Goal: Task Accomplishment & Management: Manage account settings

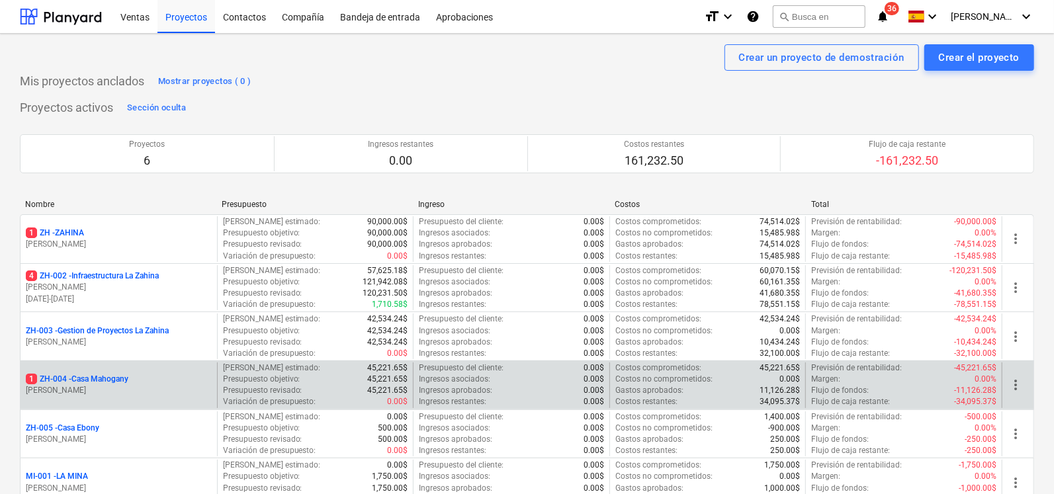
click at [89, 376] on p "1 ZH-004 - [GEOGRAPHIC_DATA]" at bounding box center [77, 379] width 103 height 11
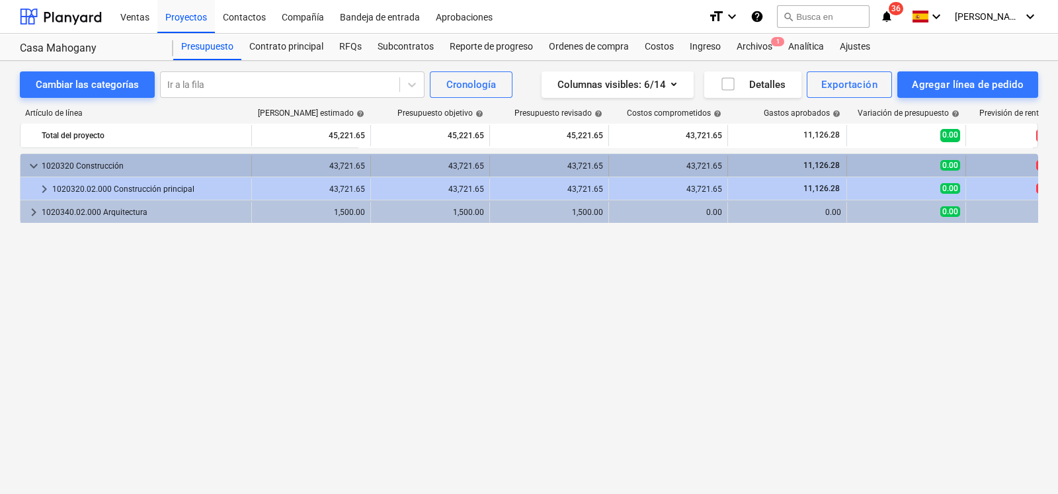
click at [61, 168] on div "1020320 Construcción" at bounding box center [144, 165] width 204 height 21
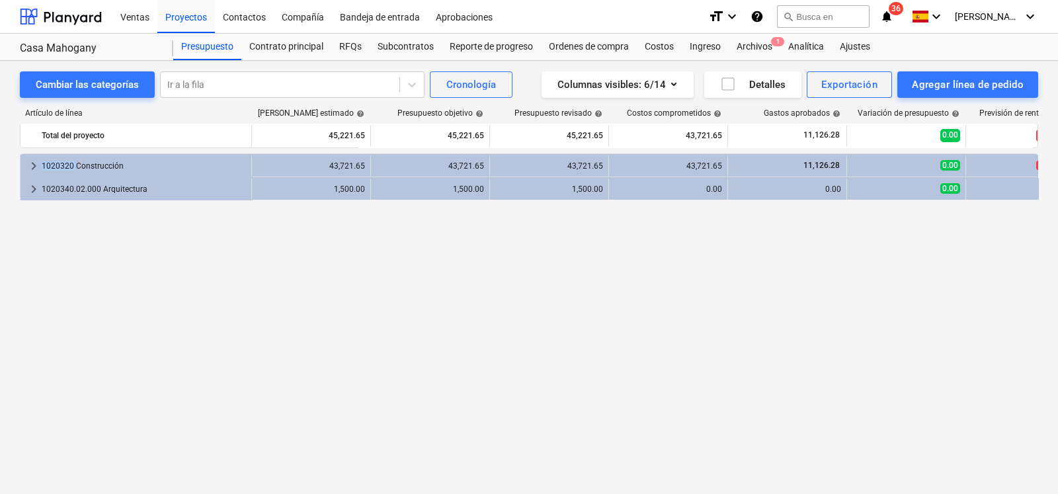
click at [61, 168] on div "1020320 Construcción" at bounding box center [144, 165] width 204 height 21
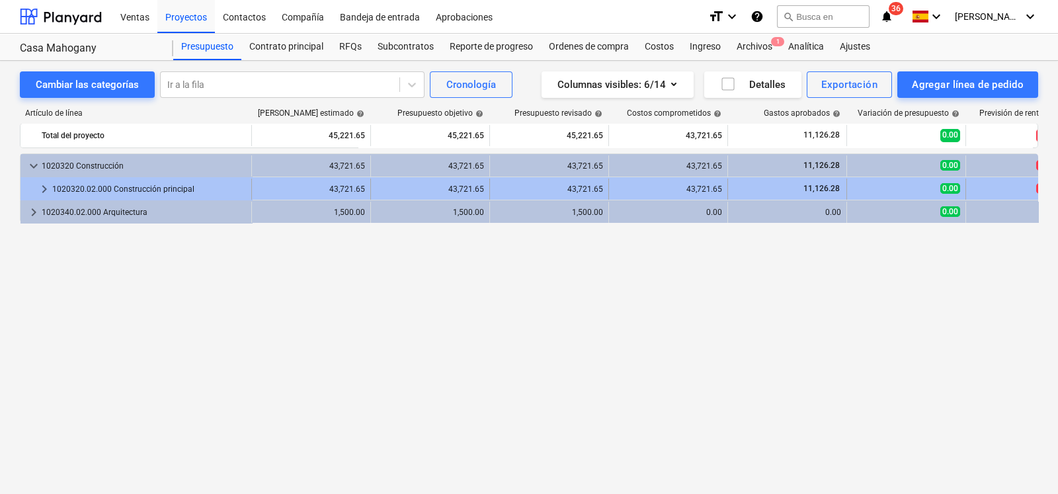
click at [39, 186] on span "keyboard_arrow_right" at bounding box center [44, 189] width 16 height 16
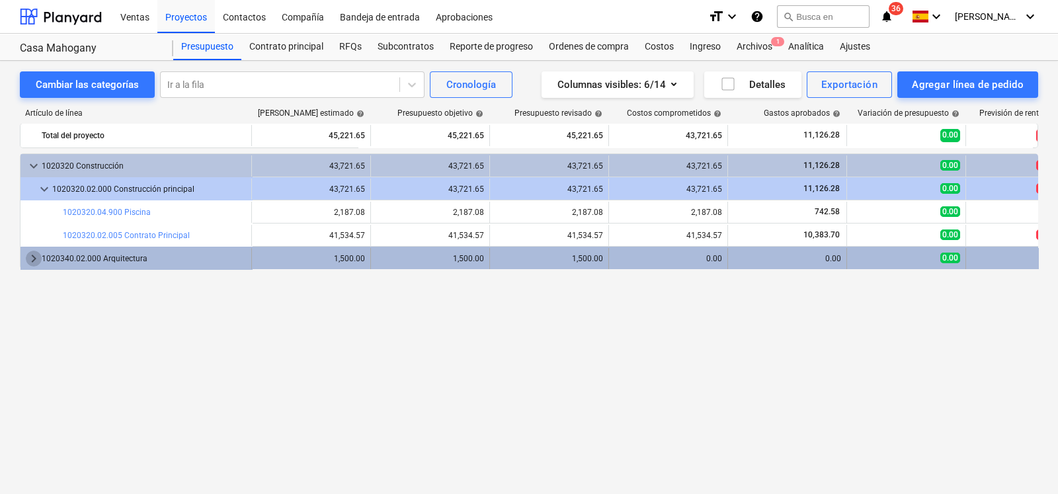
click at [33, 258] on span "keyboard_arrow_right" at bounding box center [34, 259] width 16 height 16
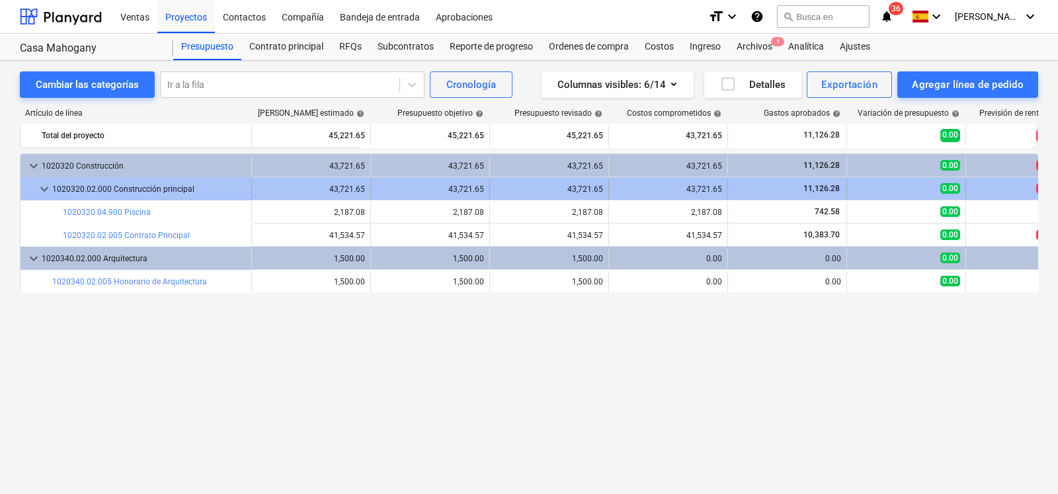
click at [145, 190] on div "1020320.02.000 Construcción principal" at bounding box center [149, 189] width 194 height 21
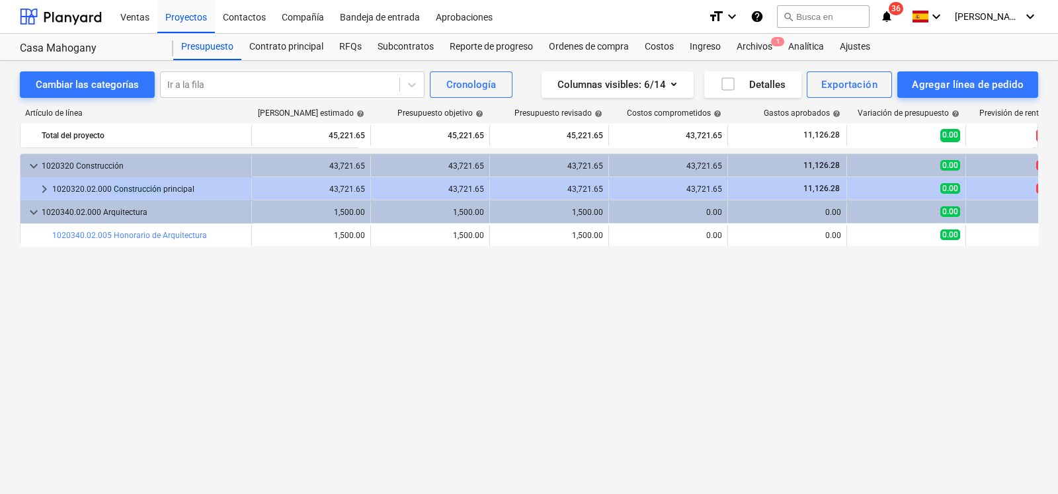
click at [145, 190] on div "1020320.02.000 Construcción principal" at bounding box center [149, 189] width 194 height 21
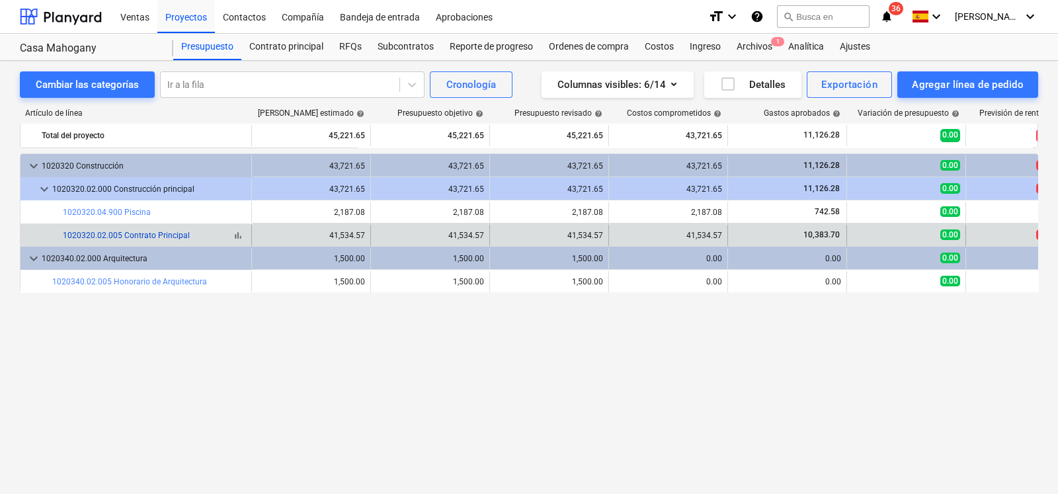
drag, startPoint x: 87, startPoint y: 238, endPoint x: 66, endPoint y: 234, distance: 21.5
click at [66, 234] on link "1020320.02.005 Contrato Principal" at bounding box center [126, 235] width 127 height 9
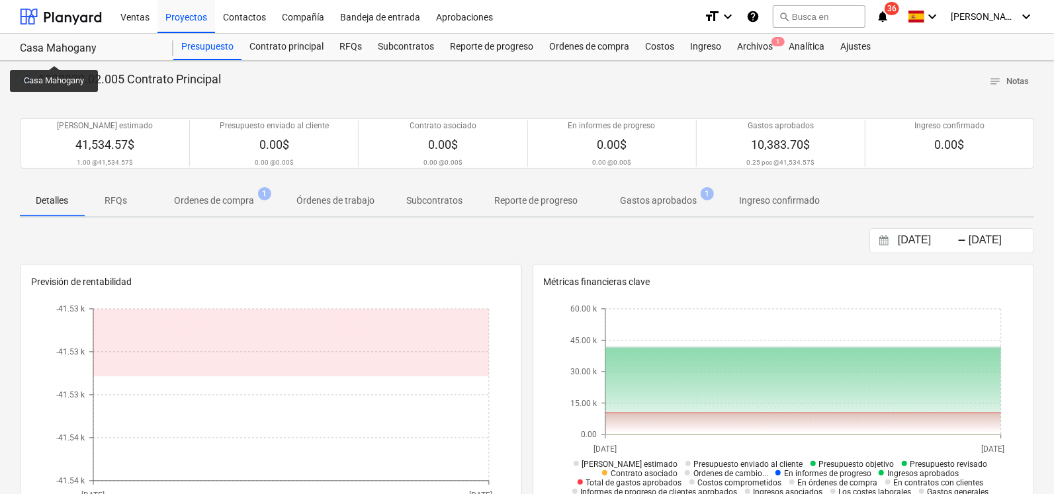
click at [56, 55] on div "Casa Mahogany Casa Mahogany" at bounding box center [96, 47] width 153 height 26
click at [62, 44] on div "Casa Mahogany" at bounding box center [89, 49] width 138 height 14
click at [33, 72] on span "arrow_back" at bounding box center [28, 80] width 16 height 16
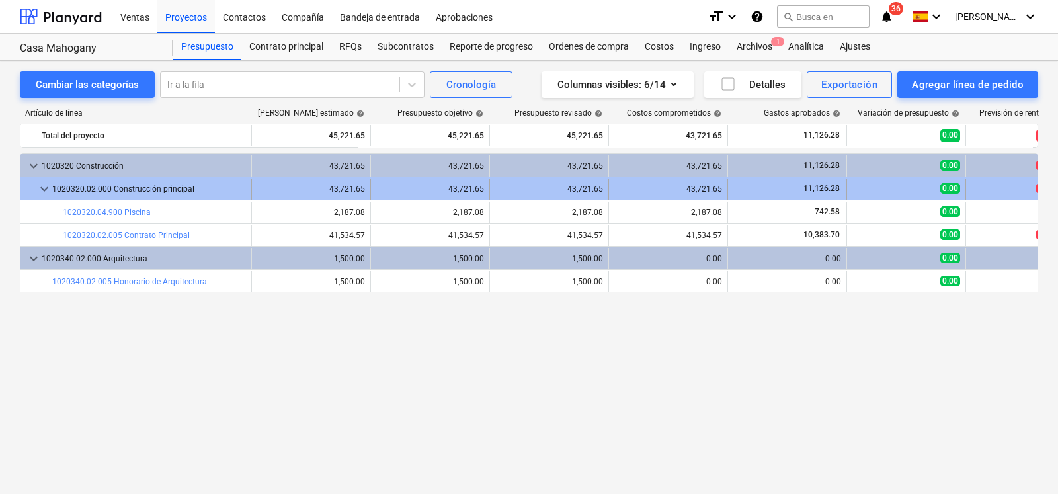
click at [138, 196] on div "1020320.02.000 Construcción principal" at bounding box center [149, 189] width 194 height 21
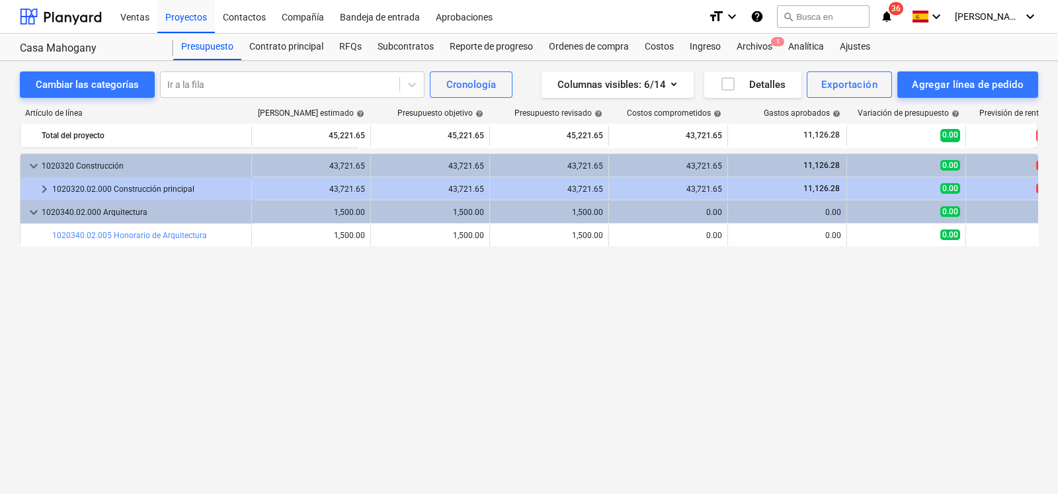
click at [138, 196] on div "1020320.02.000 Construcción principal" at bounding box center [149, 189] width 194 height 21
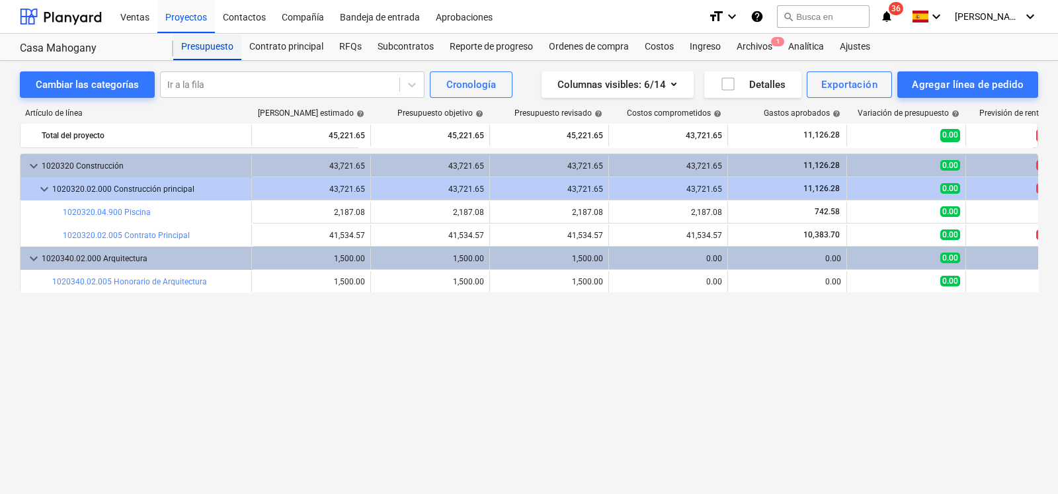
click at [228, 48] on div "Presupuesto" at bounding box center [207, 47] width 68 height 26
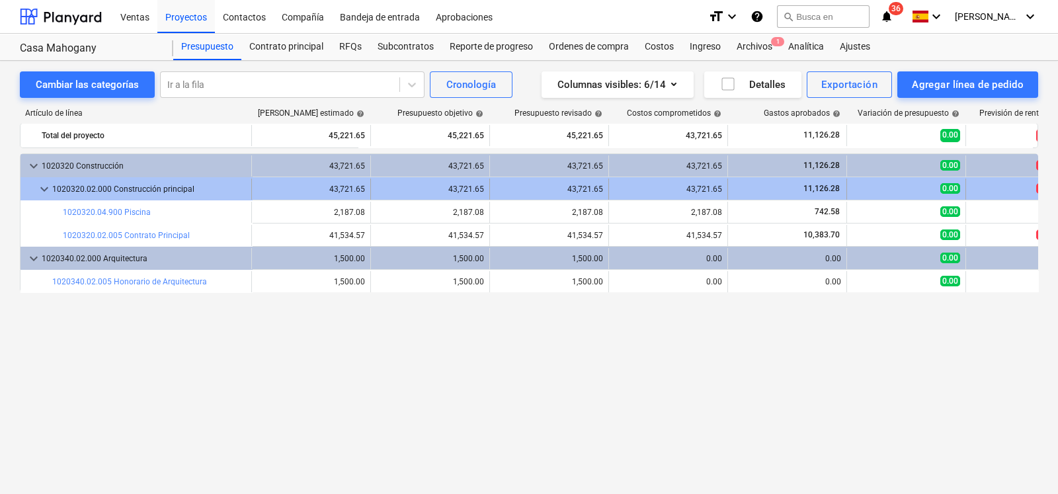
click at [122, 187] on div "1020320.02.000 Construcción principal" at bounding box center [149, 189] width 194 height 21
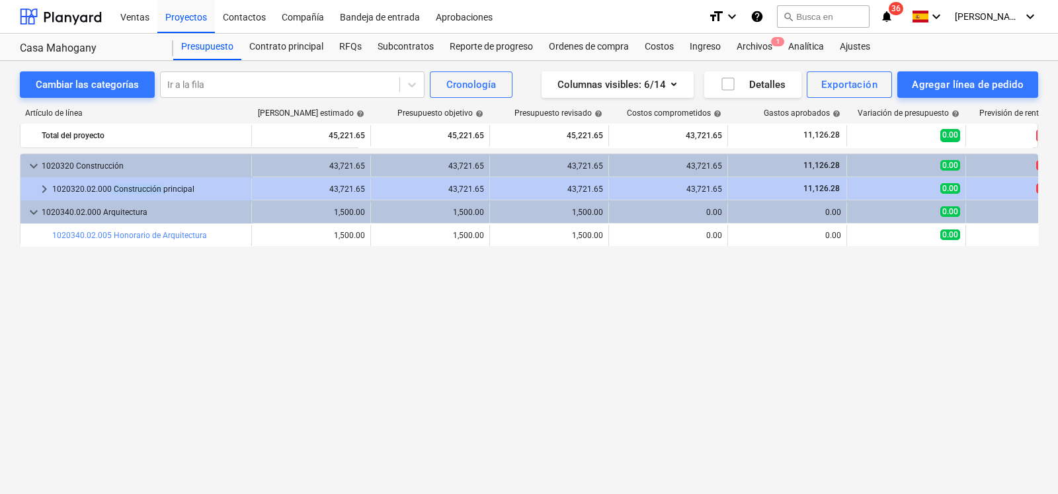
click at [122, 187] on div "1020320.02.000 Construcción principal" at bounding box center [149, 189] width 194 height 21
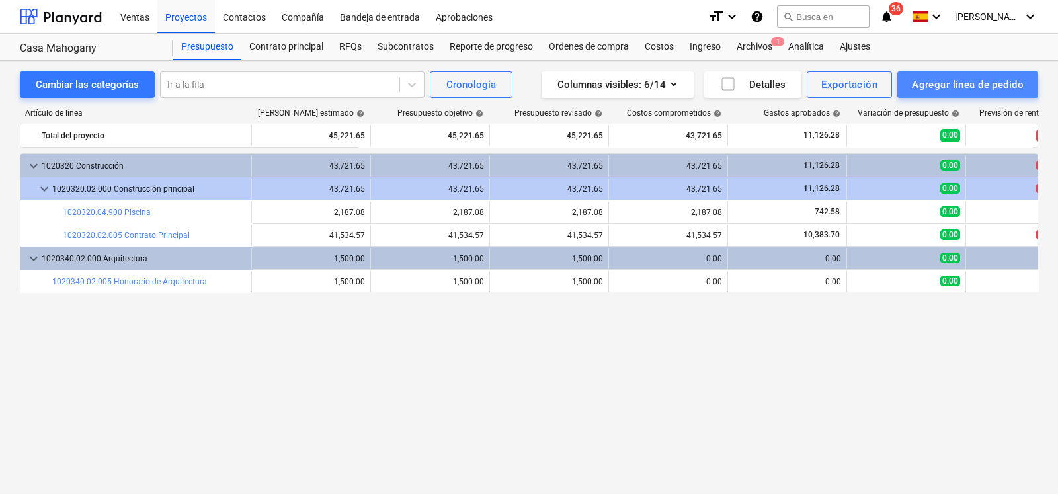
click at [981, 83] on div "Agregar línea de pedido" at bounding box center [968, 84] width 112 height 17
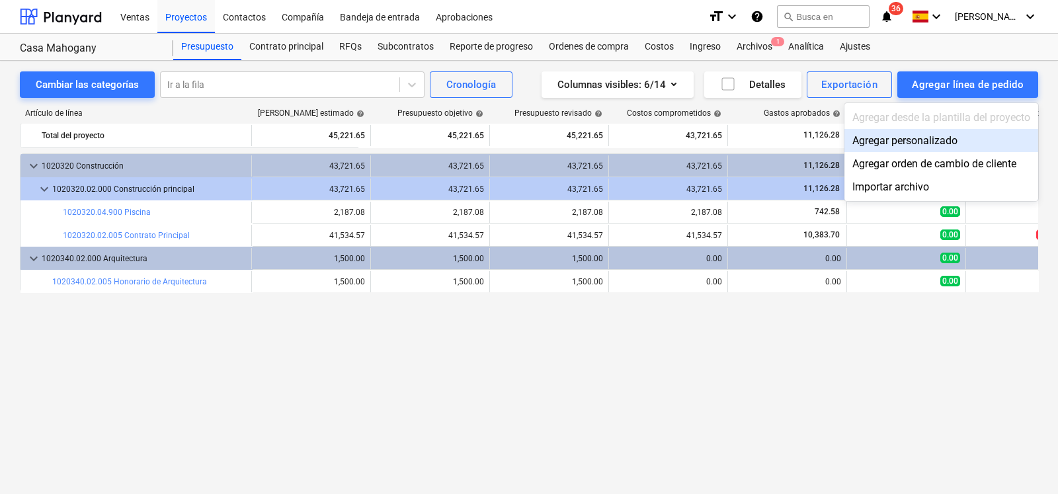
click at [929, 142] on div "Agregar personalizado" at bounding box center [942, 140] width 194 height 23
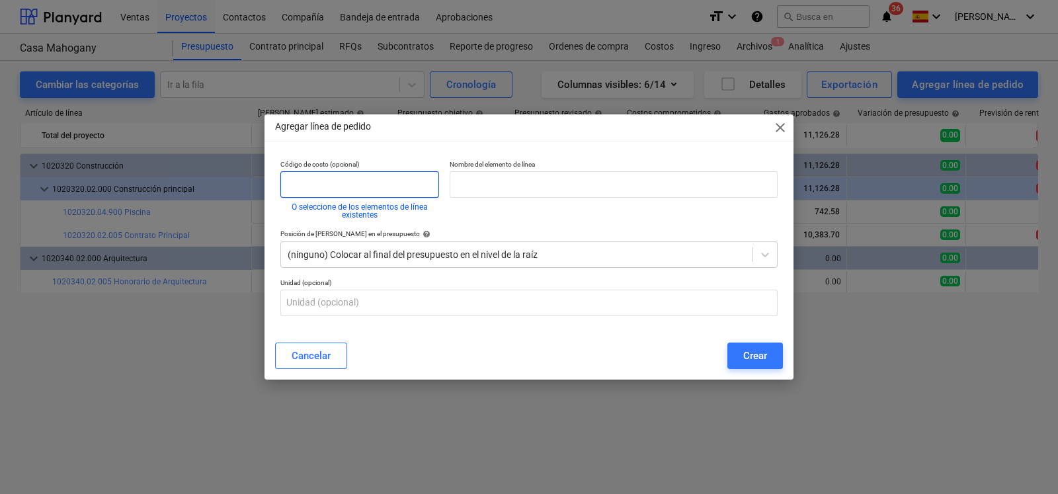
click at [354, 183] on input "text" at bounding box center [359, 184] width 159 height 26
click at [354, 214] on button "O seleccione de los elementos de línea existentes" at bounding box center [359, 211] width 159 height 16
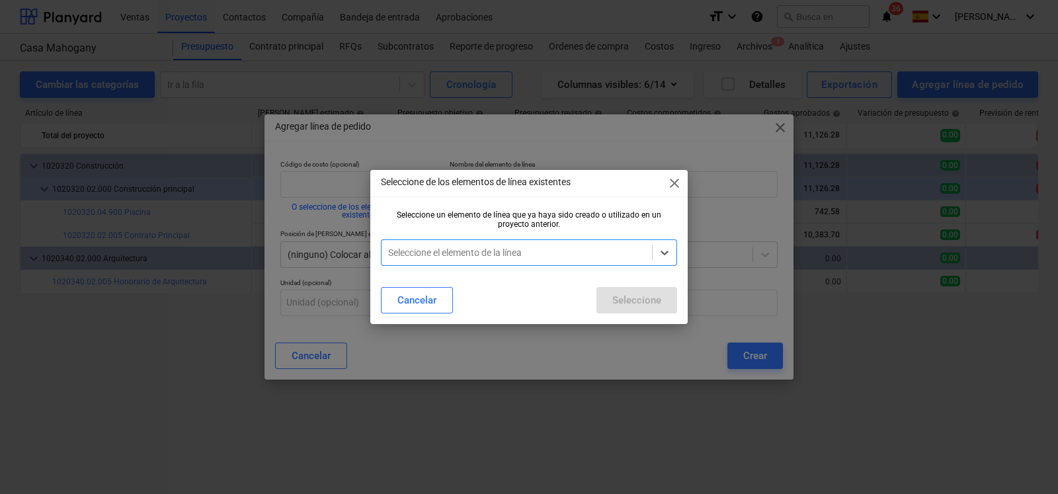
click at [508, 266] on div "Seleccione el elemento de la línea" at bounding box center [529, 252] width 296 height 26
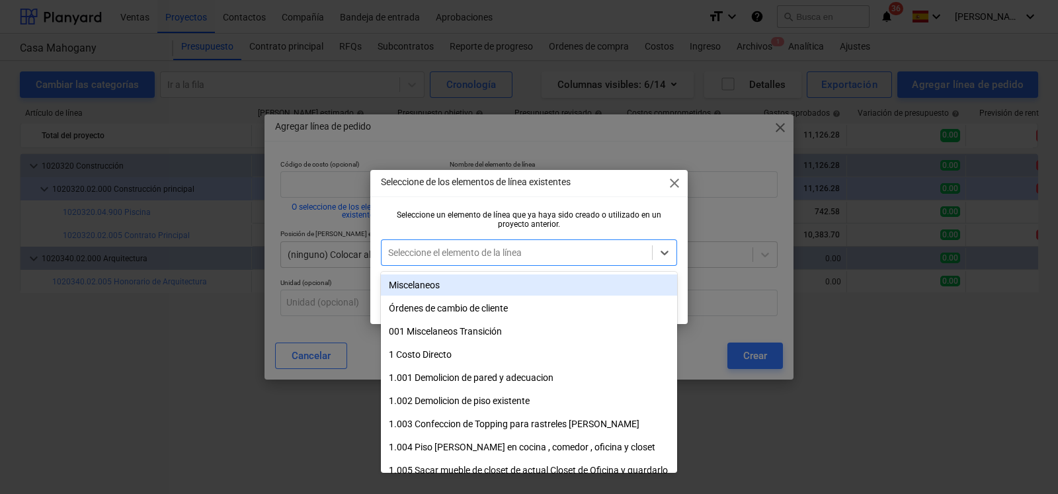
click at [542, 250] on div at bounding box center [516, 252] width 257 height 13
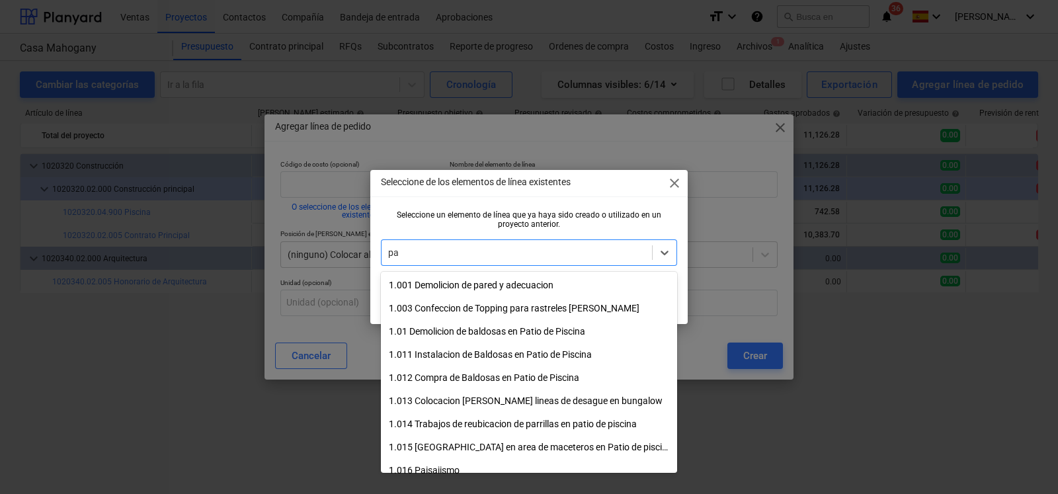
type input "p"
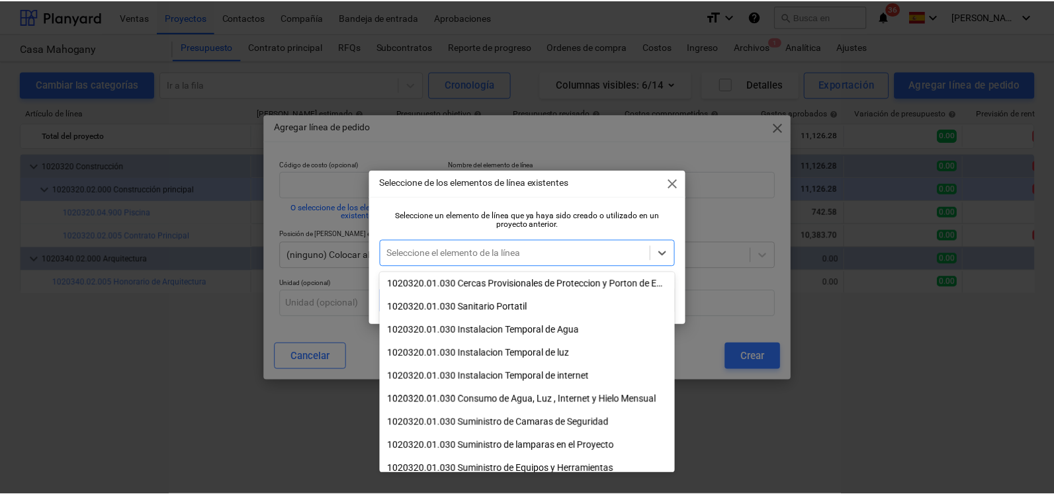
scroll to position [711, 0]
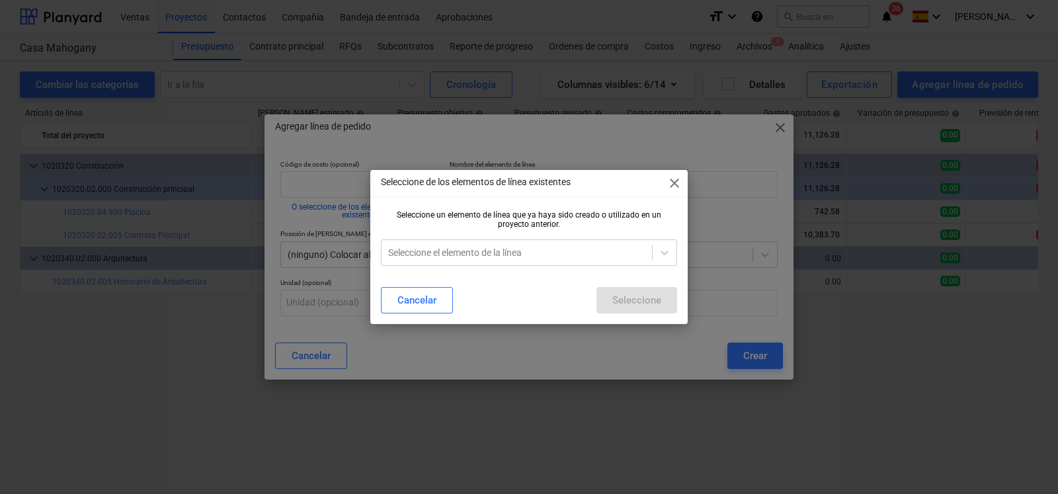
click at [652, 223] on div "Seleccione un elemento de línea que ya haya sido creado o utilizado en un proye…" at bounding box center [529, 219] width 296 height 19
click at [662, 185] on div "Seleccione de los elementos de línea existentes close" at bounding box center [528, 183] width 317 height 26
click at [669, 185] on span "close" at bounding box center [675, 183] width 16 height 16
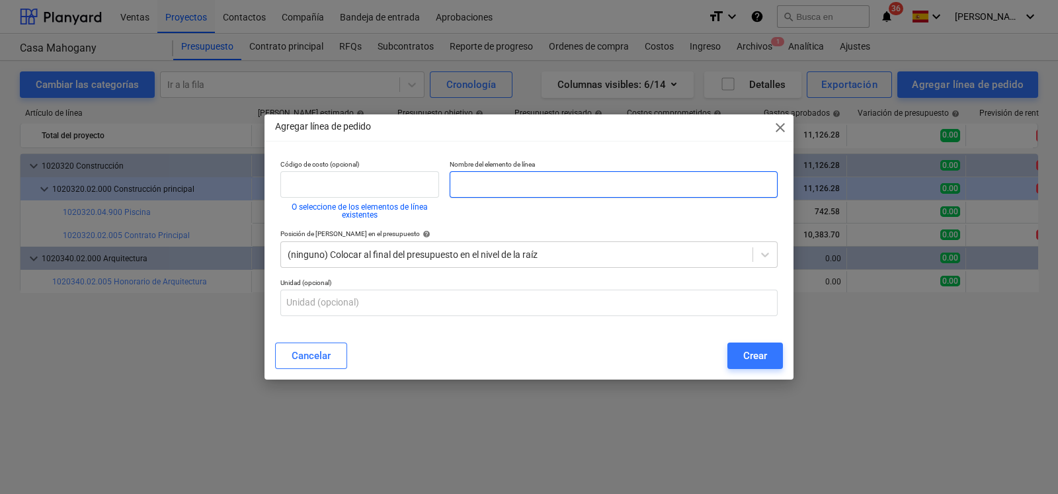
click at [513, 172] on input "text" at bounding box center [614, 184] width 328 height 26
type input "Instlacion de Panales Solares"
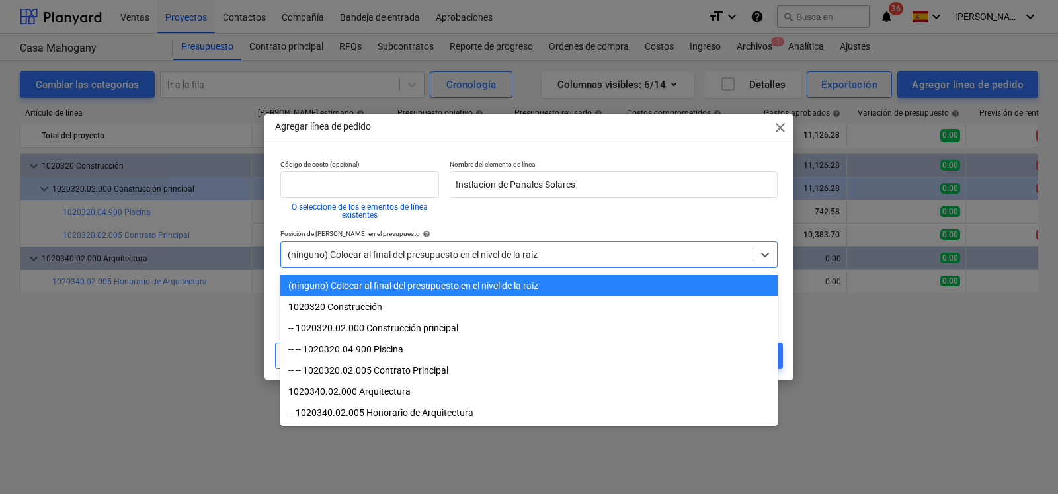
click at [382, 253] on div at bounding box center [517, 254] width 458 height 13
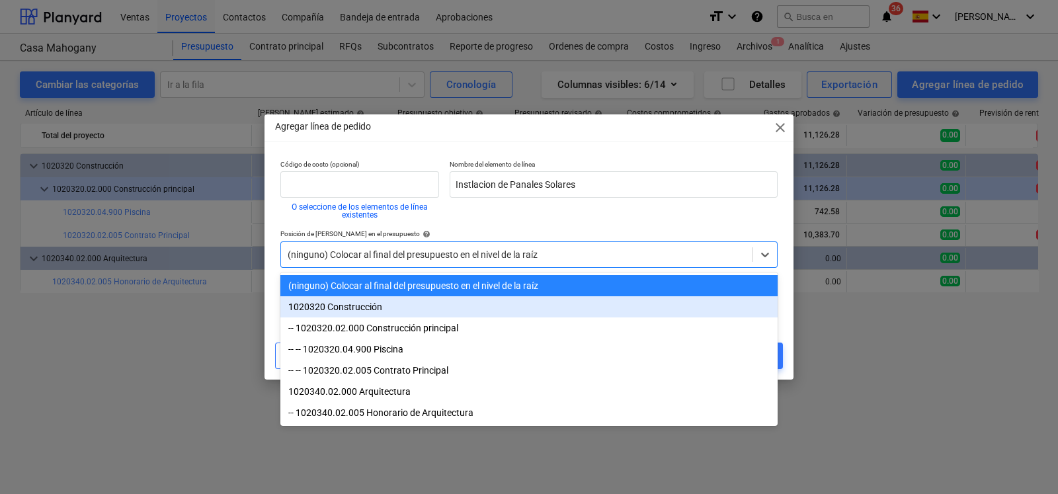
click at [351, 309] on div "1020320 Construcción" at bounding box center [528, 306] width 497 height 21
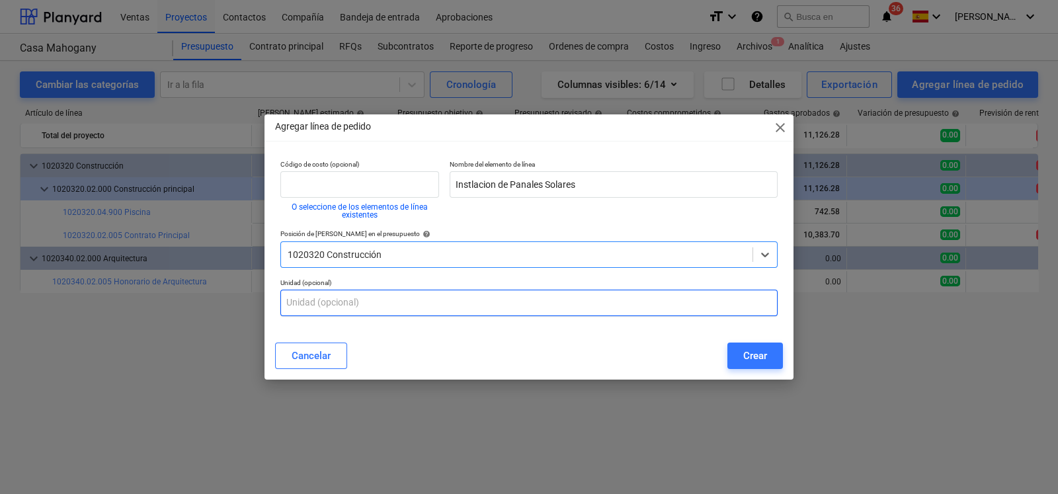
click at [339, 305] on input "text" at bounding box center [528, 303] width 497 height 26
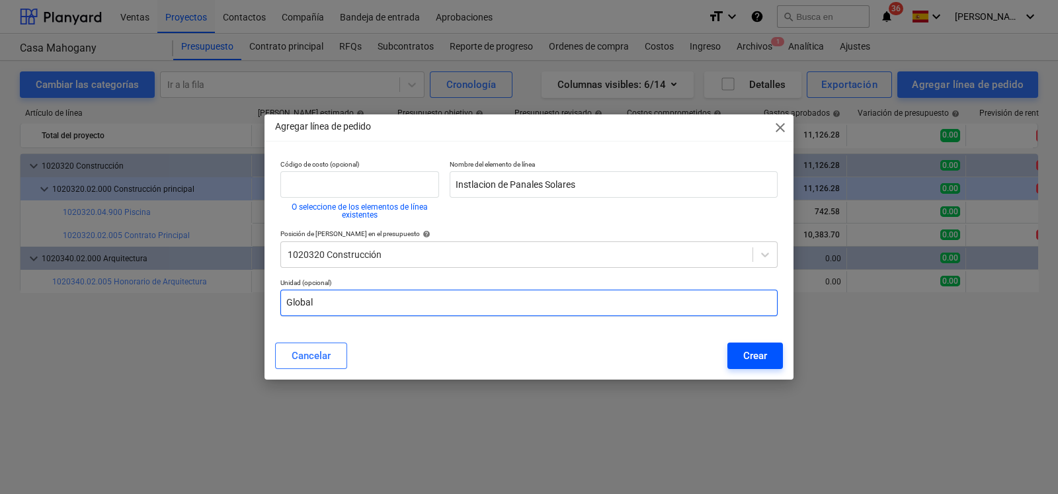
type input "Global"
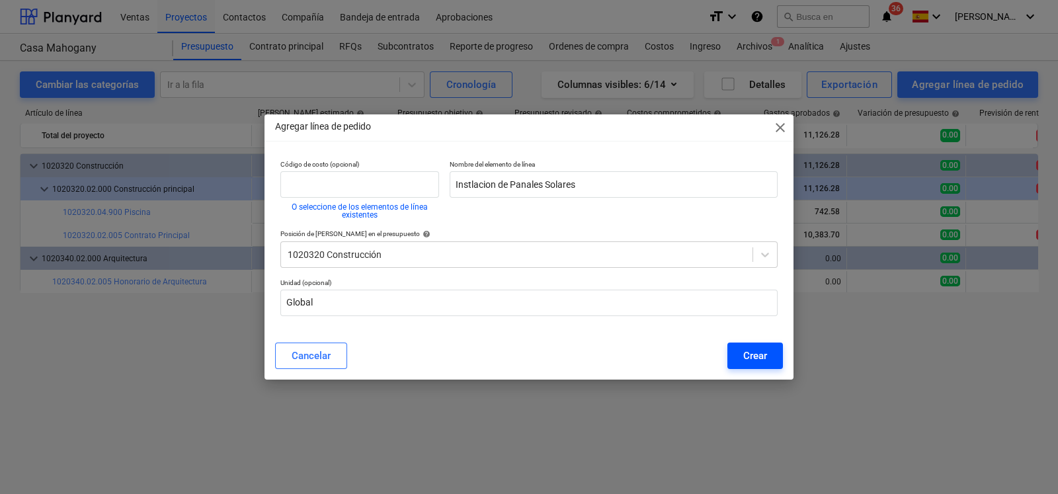
click at [741, 357] on button "Crear" at bounding box center [755, 356] width 56 height 26
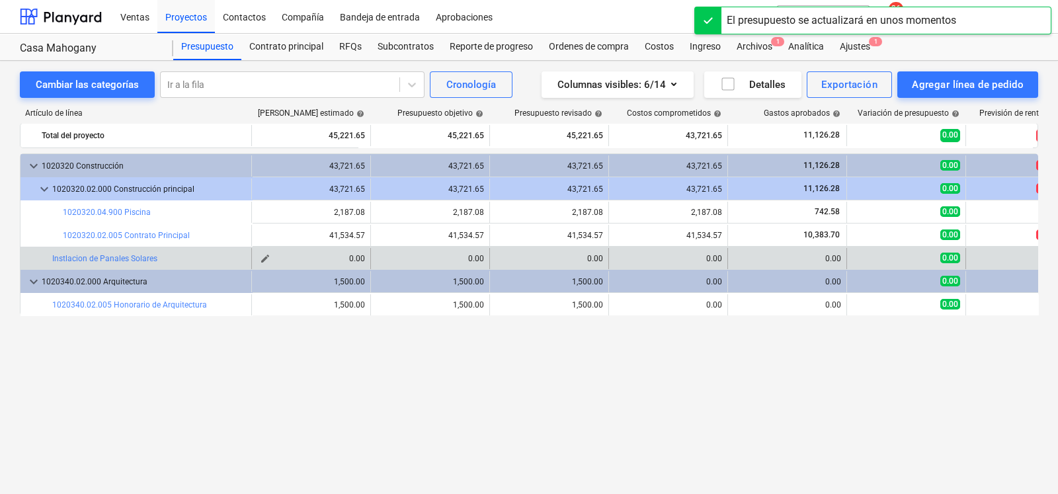
click at [358, 256] on div "0.00" at bounding box center [311, 258] width 108 height 9
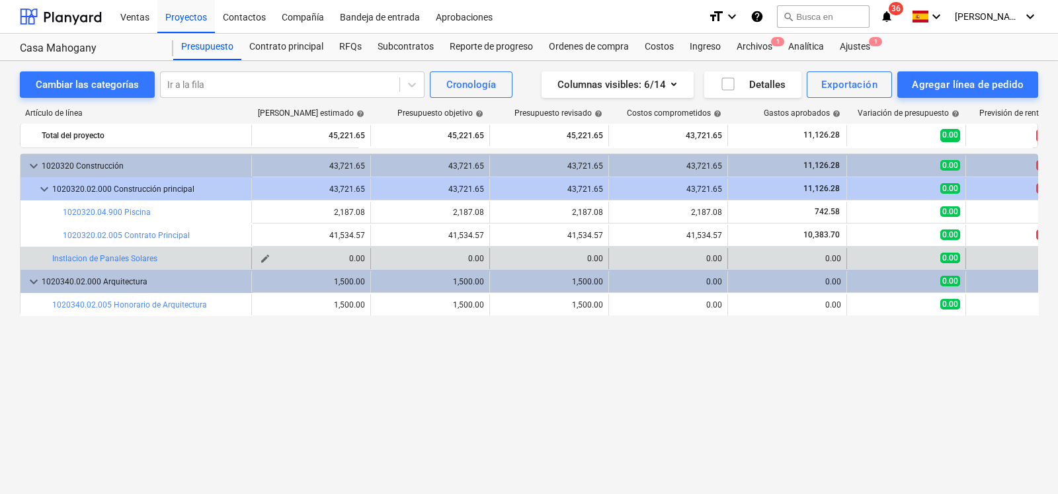
click at [358, 256] on div "0.00" at bounding box center [311, 258] width 108 height 9
click at [261, 256] on span "edit" at bounding box center [265, 258] width 11 height 11
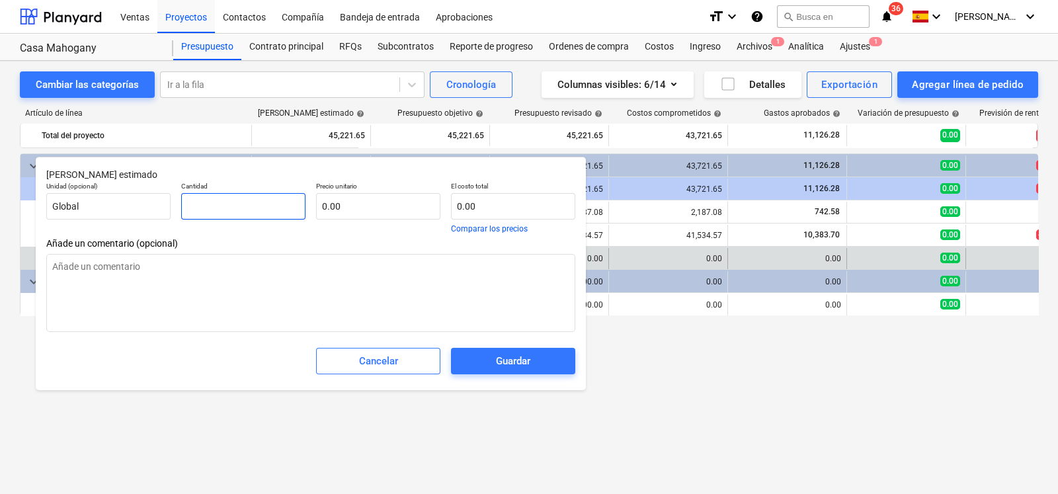
click at [243, 206] on input "text" at bounding box center [243, 206] width 124 height 26
type input "1"
type textarea "x"
type input "1.00"
type textarea "x"
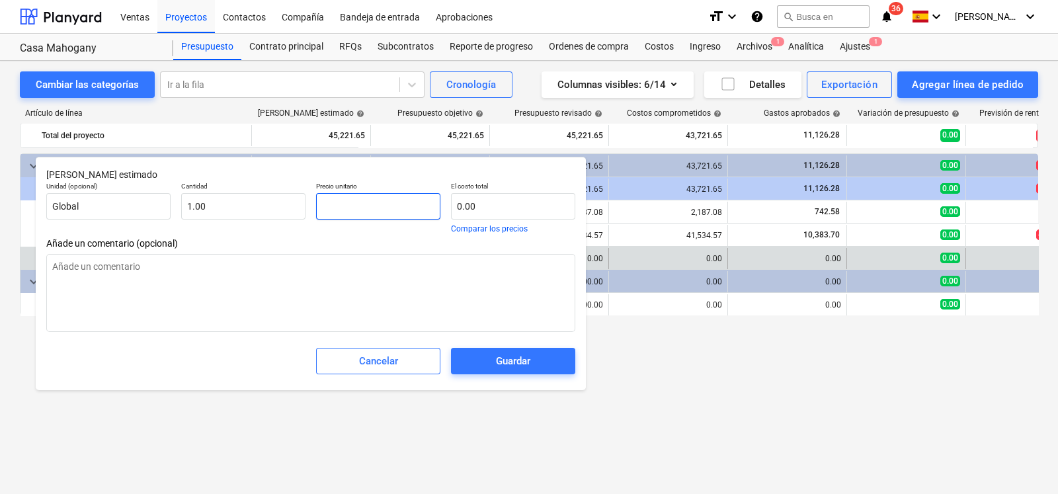
click at [366, 206] on input "text" at bounding box center [378, 206] width 124 height 26
type input "6"
type textarea "x"
type input "6.00"
type input "65"
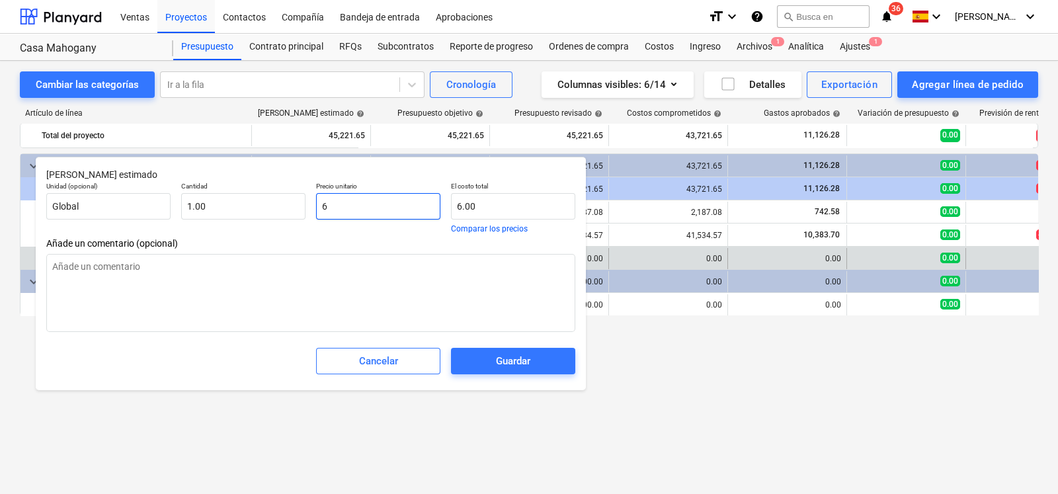
type textarea "x"
type input "65.00"
type input "6"
type textarea "x"
type input "6.00"
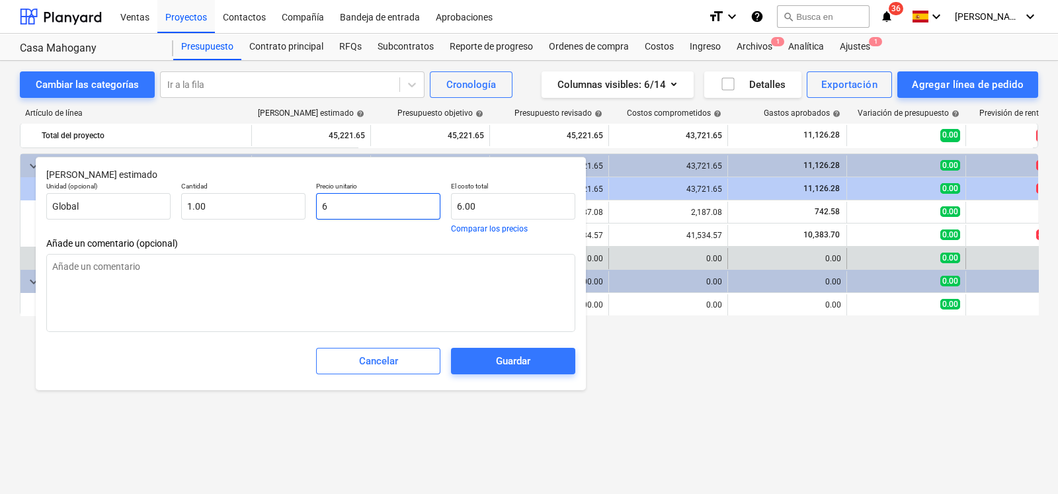
type input "69"
type textarea "x"
type input "69.00"
type input "697"
type textarea "x"
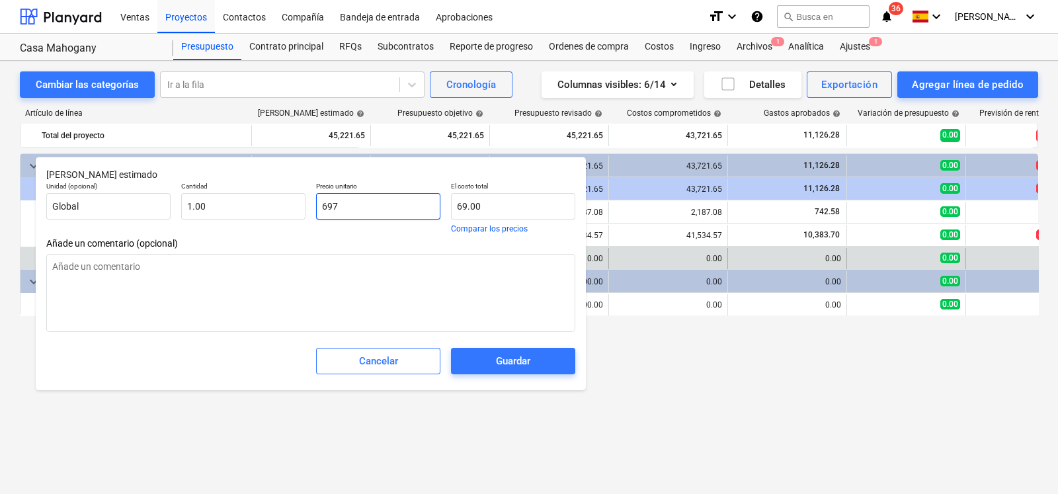
type input "697.00"
type input "6970"
type textarea "x"
type input "6,970.00"
type input "69708"
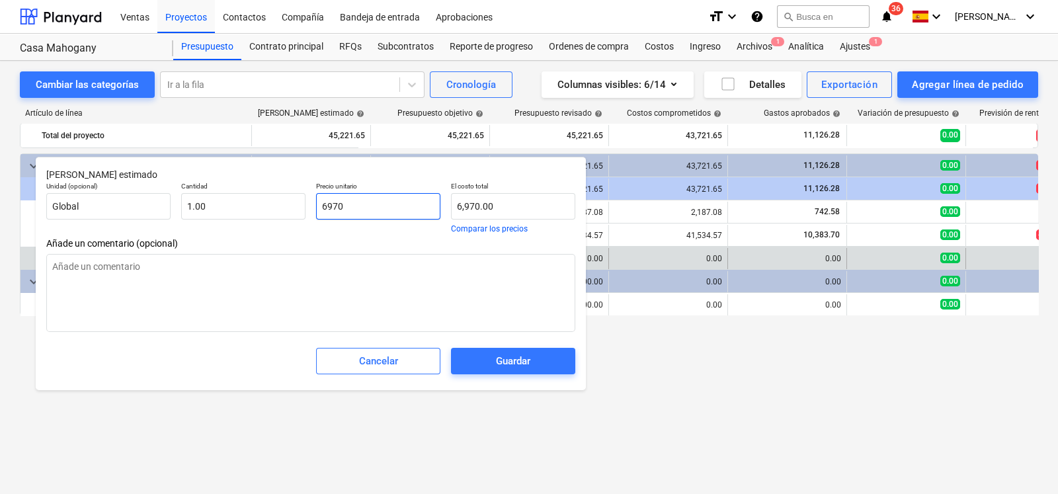
type textarea "x"
type input "69,708.00"
type input "69708."
type textarea "x"
type input "69708.0"
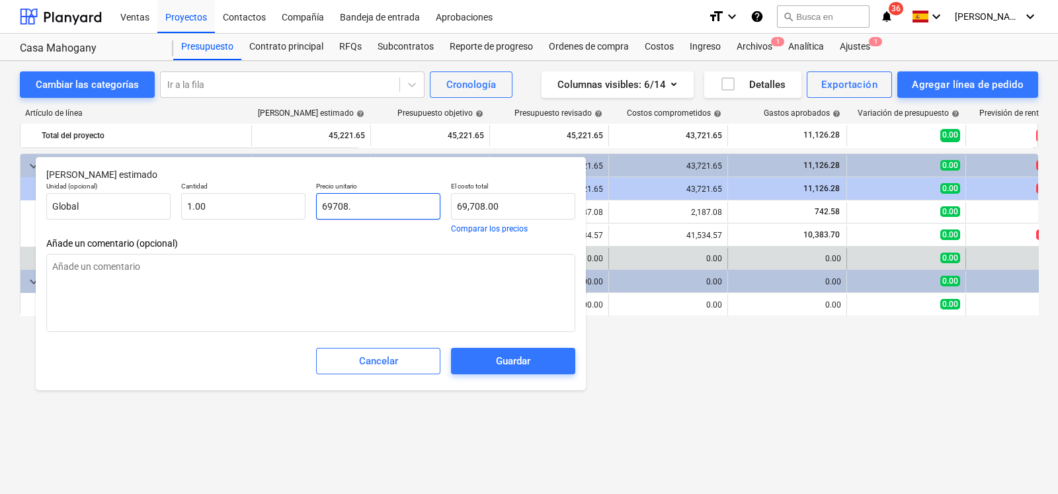
type textarea "x"
type input "69708.08"
type textarea "x"
type input "69,708.08"
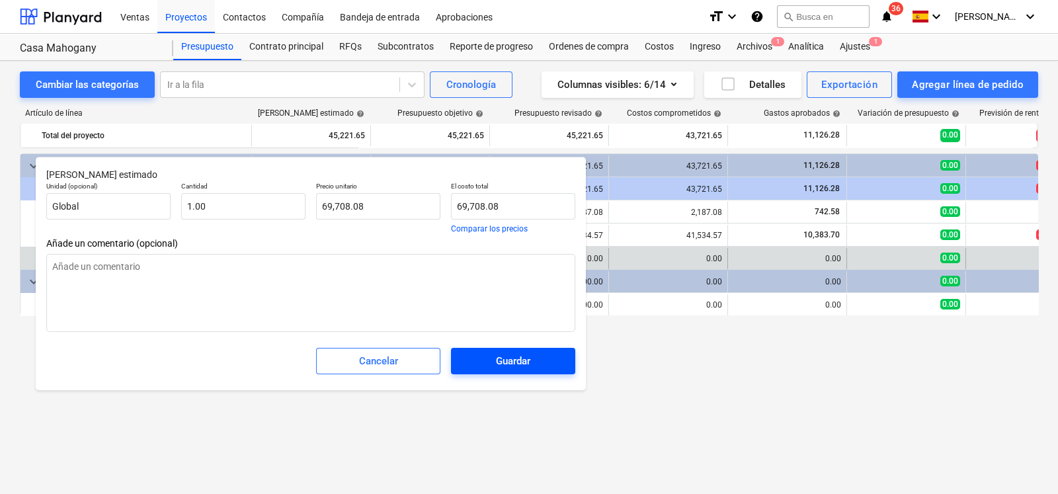
click at [509, 368] on div "Guardar" at bounding box center [513, 360] width 34 height 17
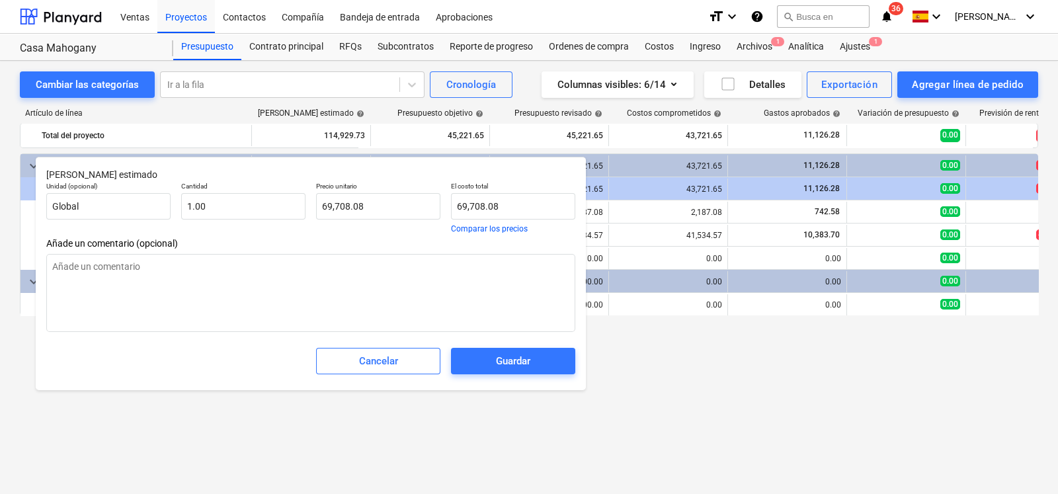
type textarea "x"
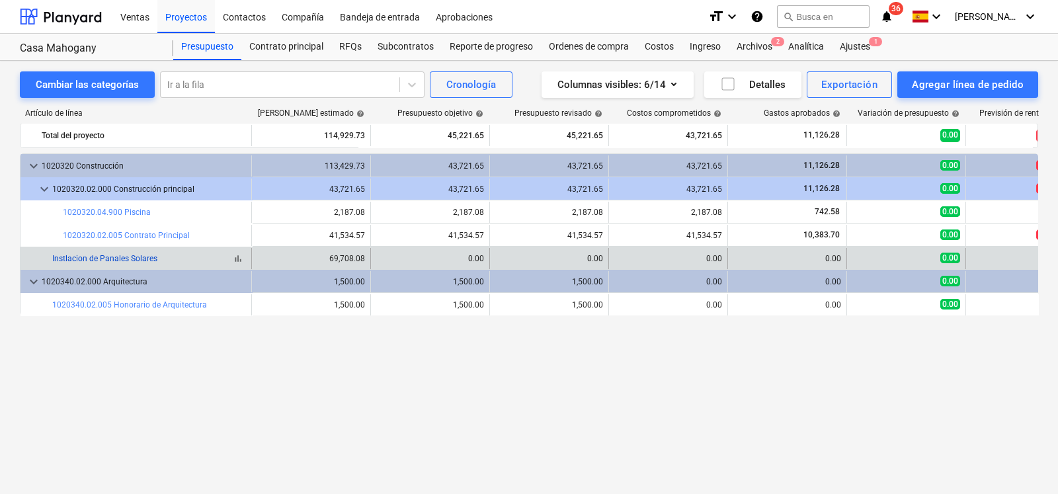
click at [134, 263] on link "Instlacion de Panales Solares" at bounding box center [104, 258] width 105 height 9
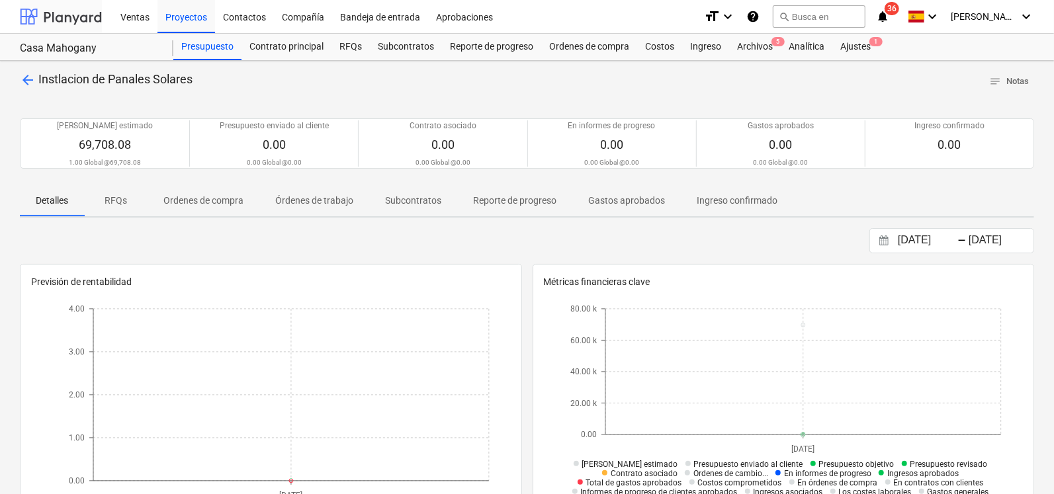
click at [66, 12] on div at bounding box center [61, 16] width 82 height 33
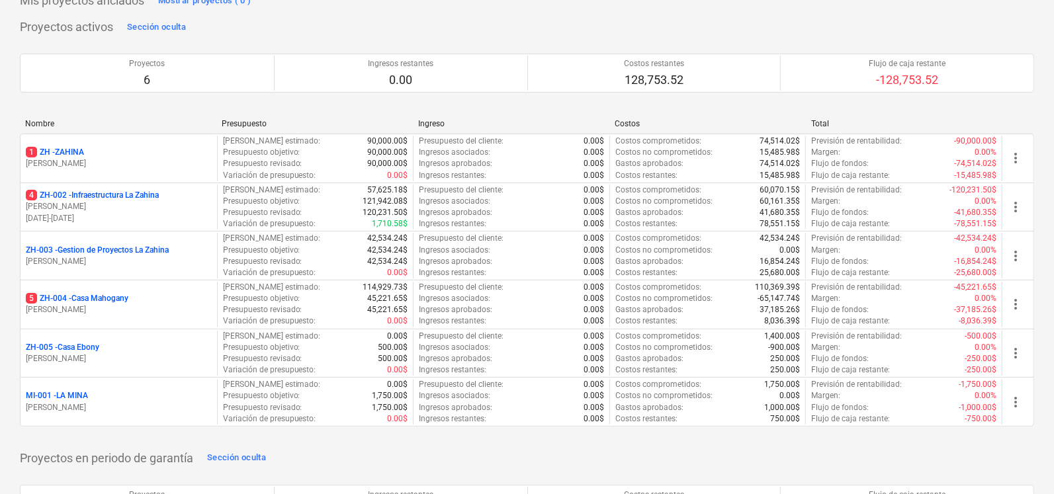
scroll to position [82, 0]
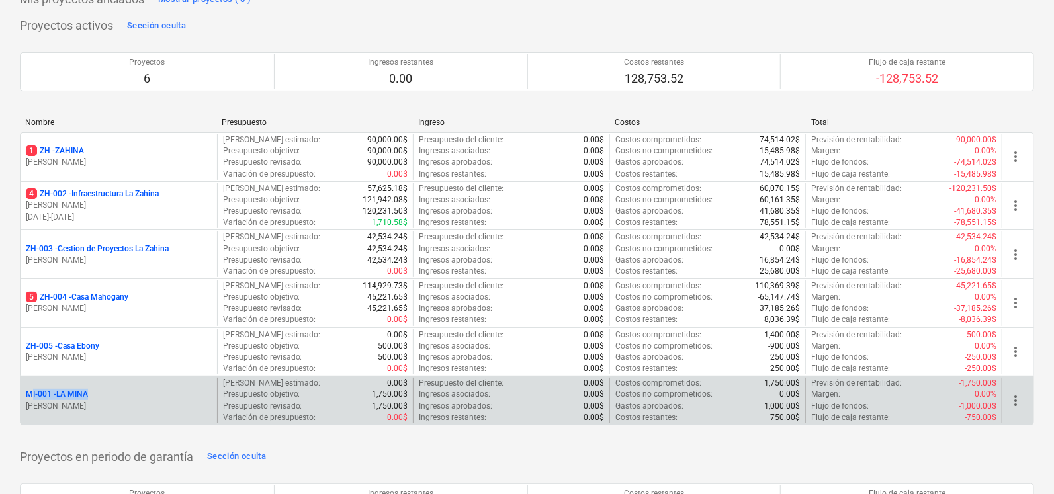
drag, startPoint x: 106, startPoint y: 392, endPoint x: 22, endPoint y: 391, distance: 83.3
click at [22, 391] on div "MI-001 - LA [PERSON_NAME]" at bounding box center [119, 401] width 196 height 46
copy p "MI-001 - LA MINA"
click at [71, 399] on p "MI-001 - LA MINA" at bounding box center [57, 394] width 62 height 11
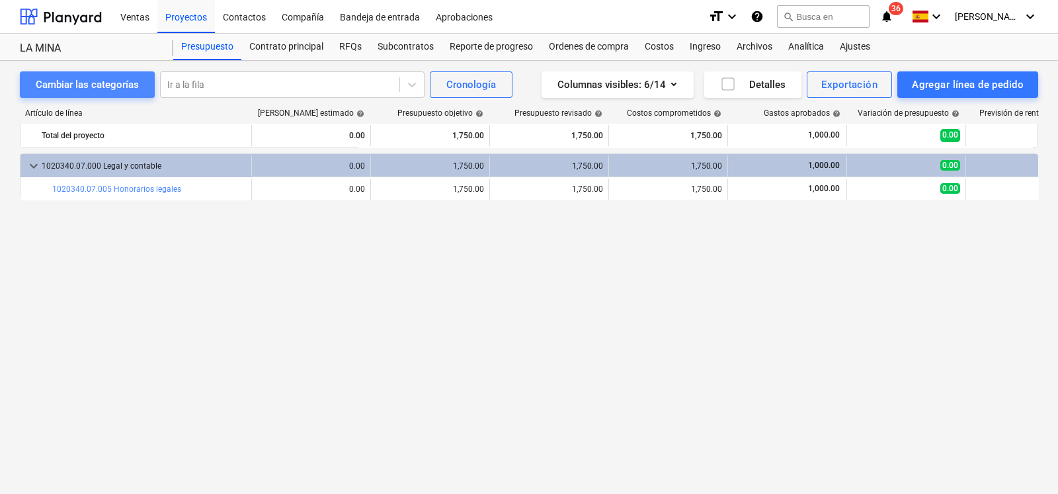
click at [132, 91] on div "Cambiar las categorías" at bounding box center [87, 84] width 103 height 17
click at [100, 85] on div "Cambiar las categorías" at bounding box center [87, 84] width 103 height 17
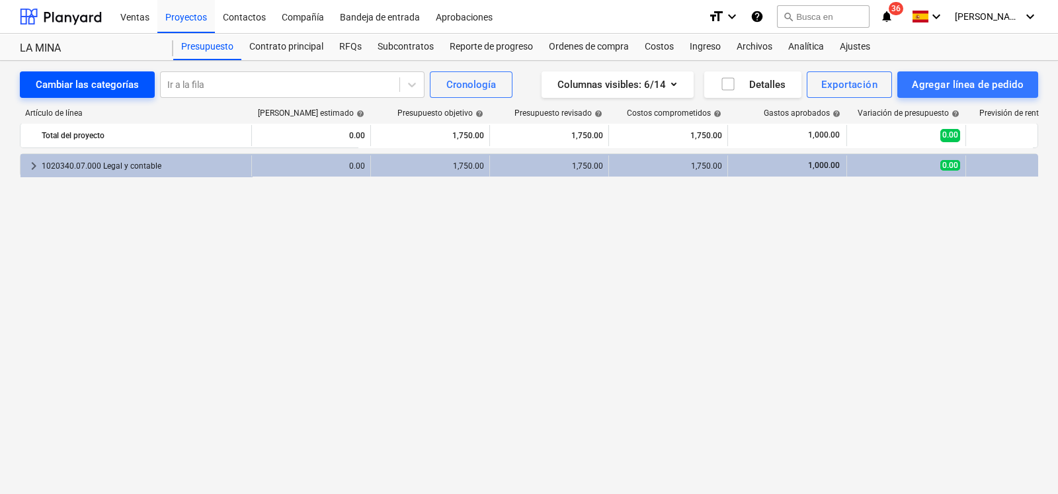
click at [100, 85] on div "Cambiar las categorías" at bounding box center [87, 84] width 103 height 17
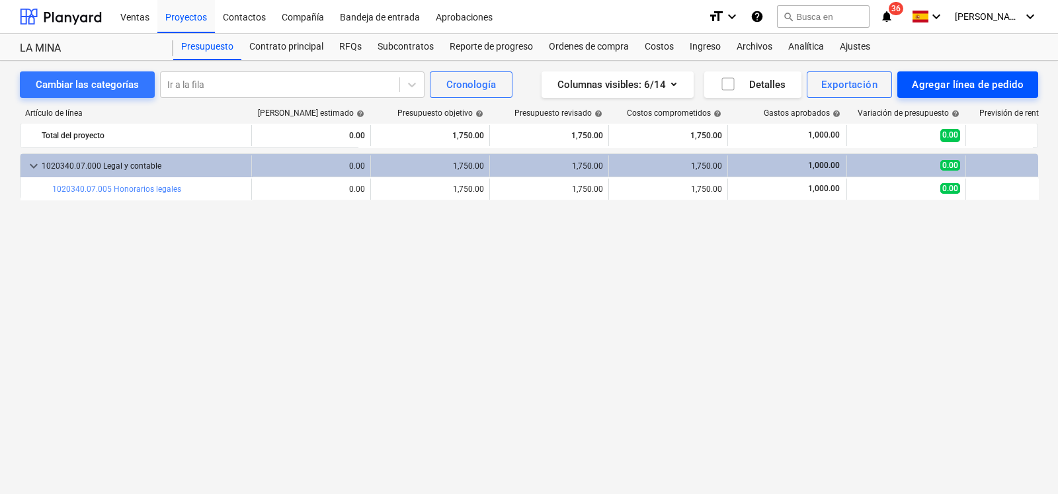
click at [923, 77] on div "Agregar línea de pedido" at bounding box center [968, 84] width 112 height 17
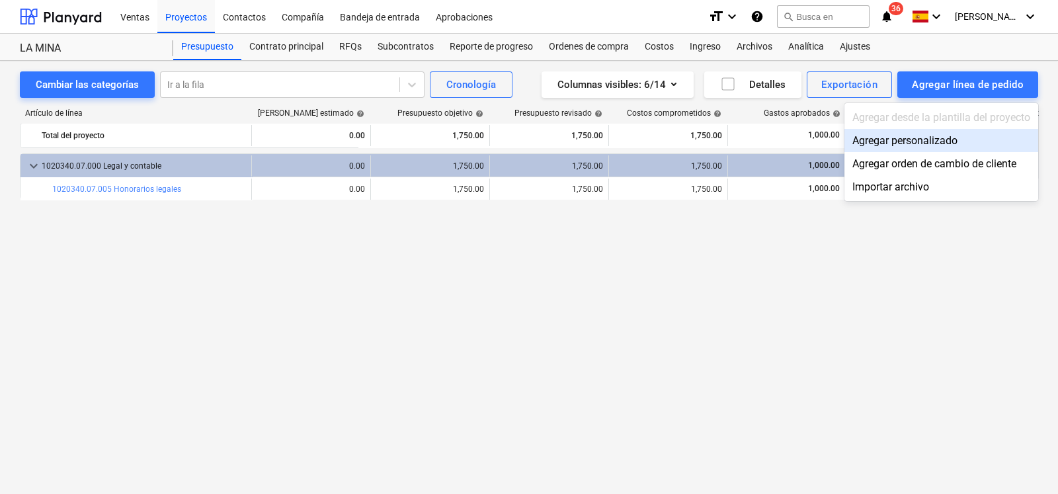
click at [886, 144] on div "Agregar personalizado" at bounding box center [942, 140] width 194 height 23
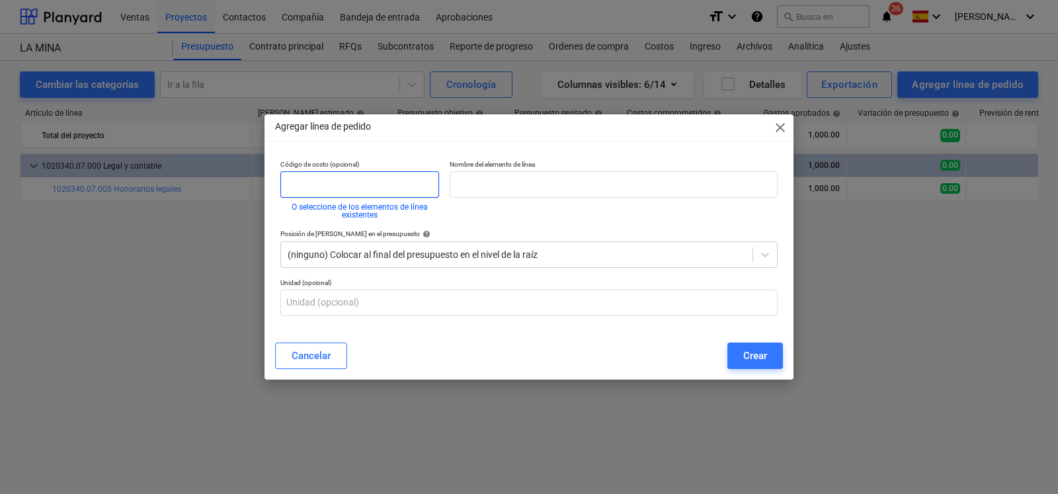
click at [348, 185] on input "text" at bounding box center [359, 184] width 159 height 26
click at [362, 206] on button "O seleccione de los elementos de línea existentes" at bounding box center [359, 211] width 159 height 16
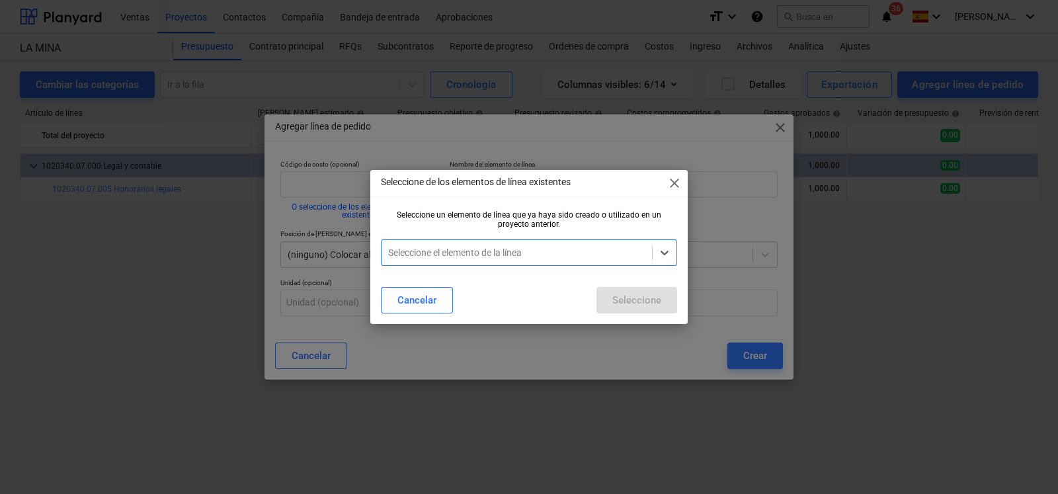
click at [513, 246] on div at bounding box center [516, 252] width 257 height 13
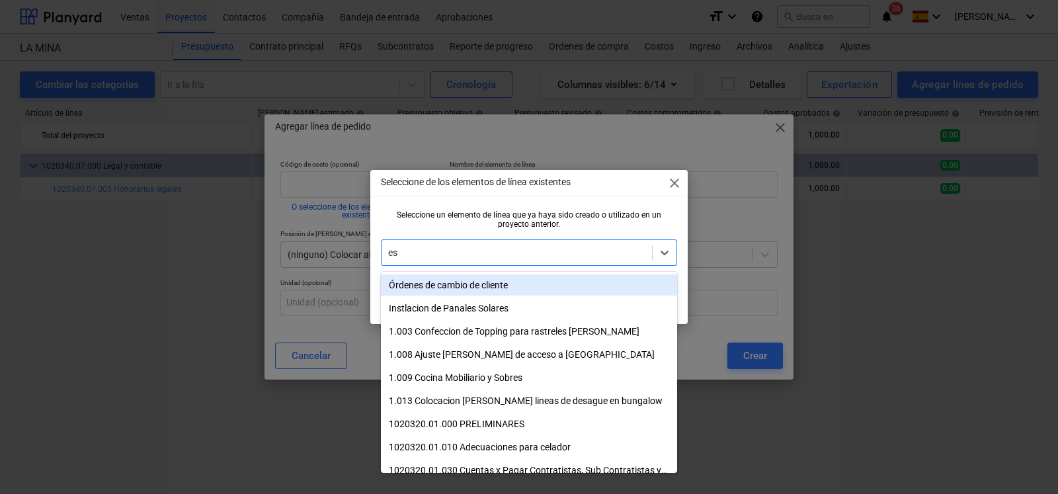
type input "est"
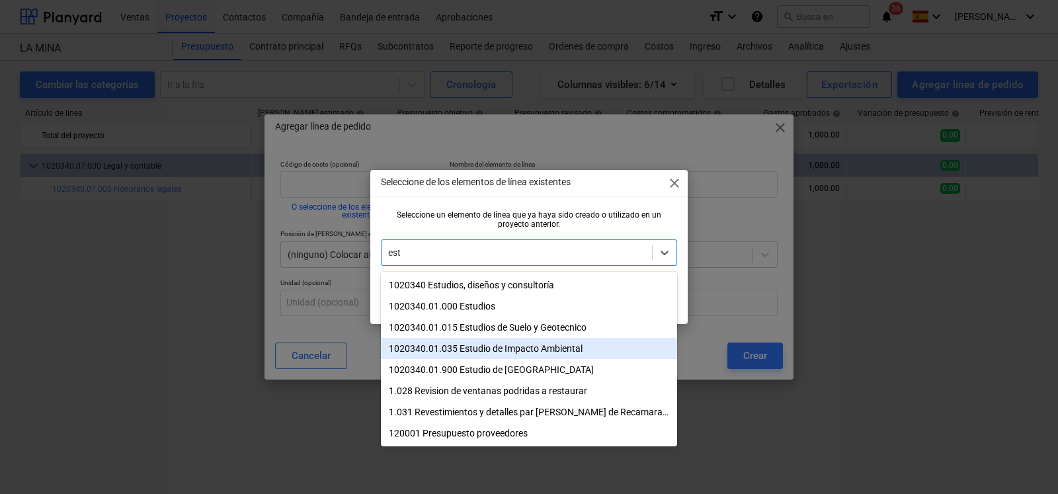
click at [503, 349] on div "1020340.01.035 Estudio de Impacto Ambiental" at bounding box center [529, 348] width 296 height 21
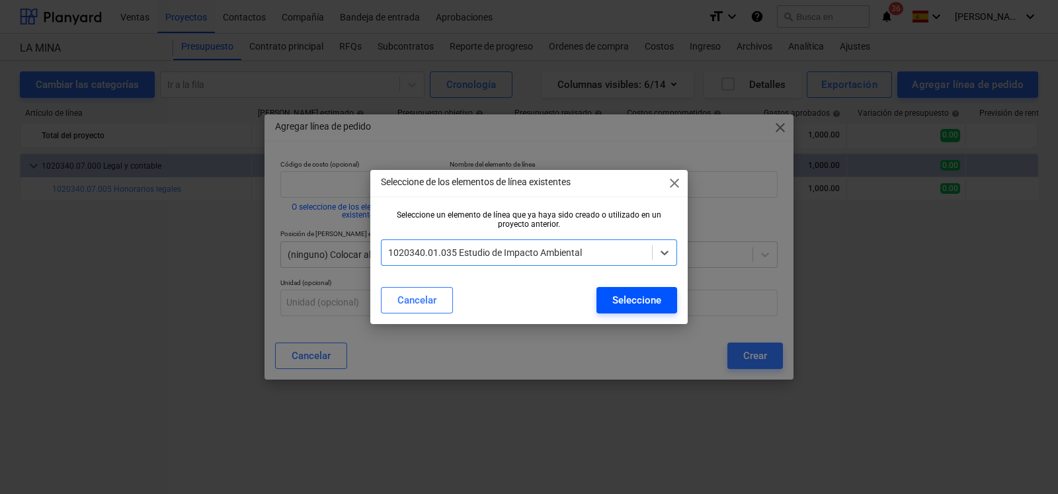
click at [610, 296] on button "Seleccione" at bounding box center [637, 300] width 81 height 26
type input "1020340.01.035"
type input "Estudio de Impacto Ambiental"
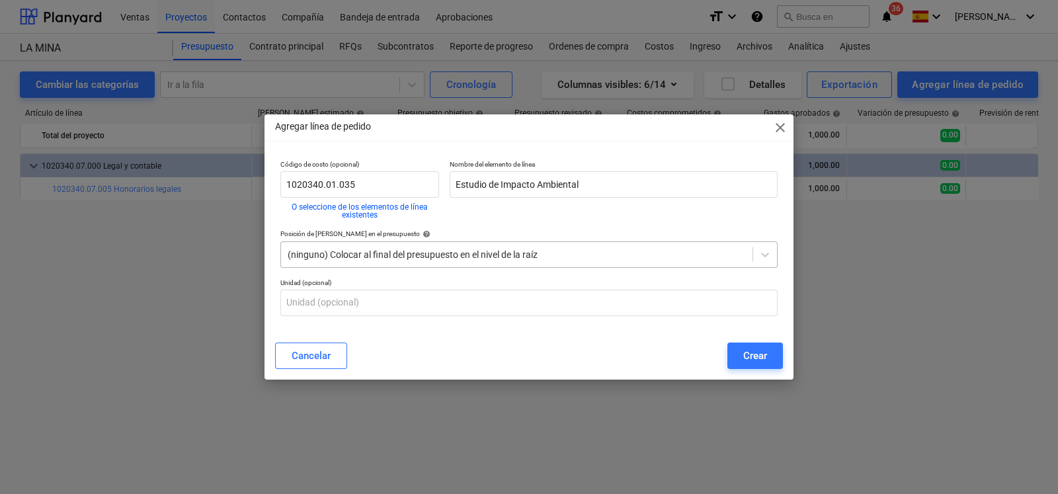
click at [368, 259] on div at bounding box center [517, 254] width 458 height 13
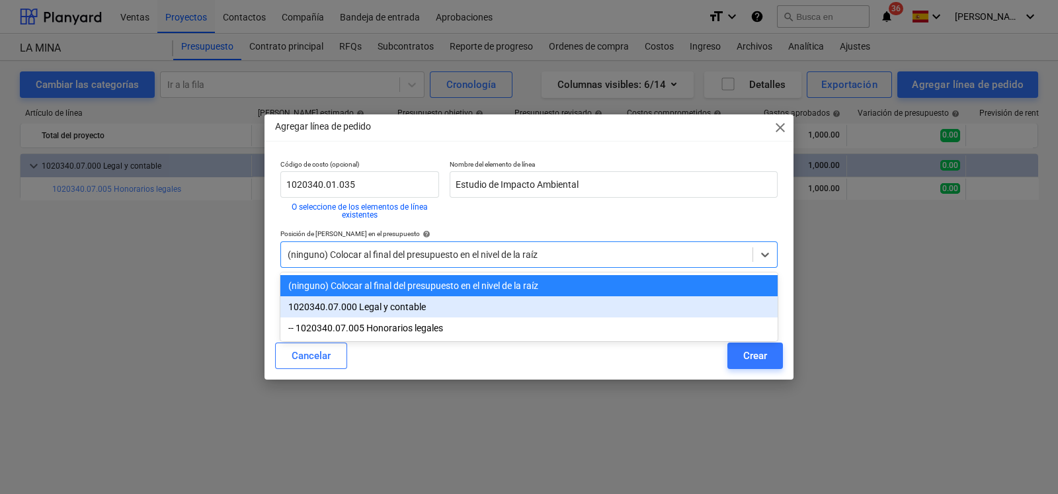
click at [361, 308] on div "1020340.07.000 Legal y contable" at bounding box center [528, 306] width 497 height 21
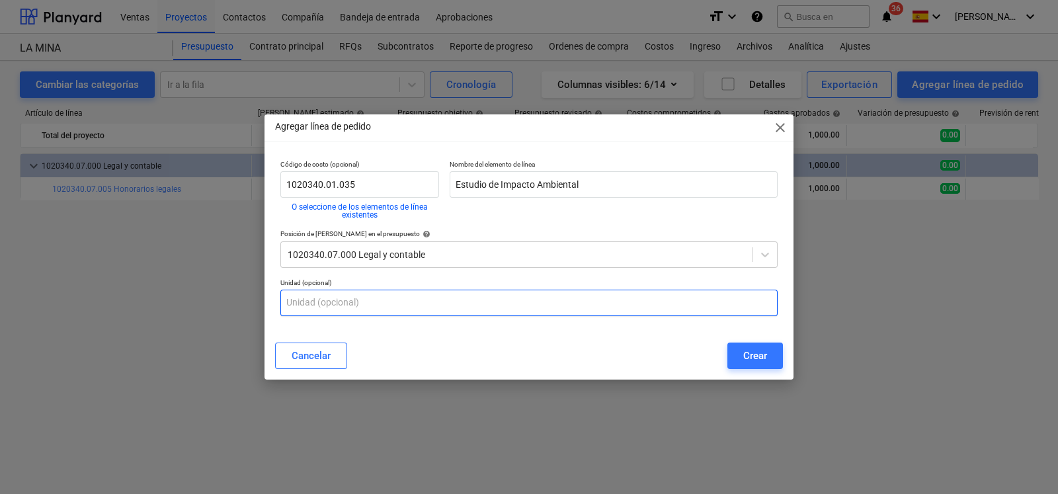
click at [361, 308] on input "text" at bounding box center [528, 303] width 497 height 26
type input "u"
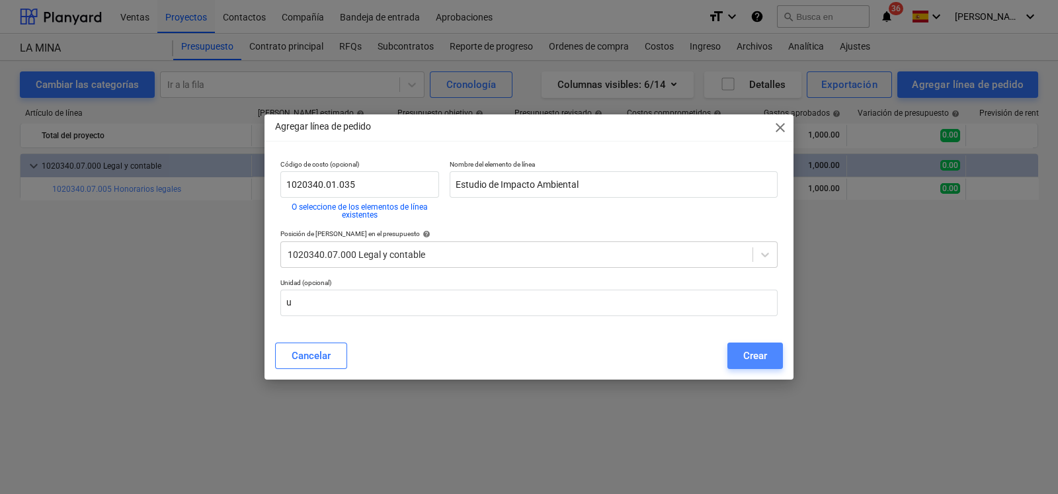
click at [751, 354] on div "Crear" at bounding box center [755, 355] width 24 height 17
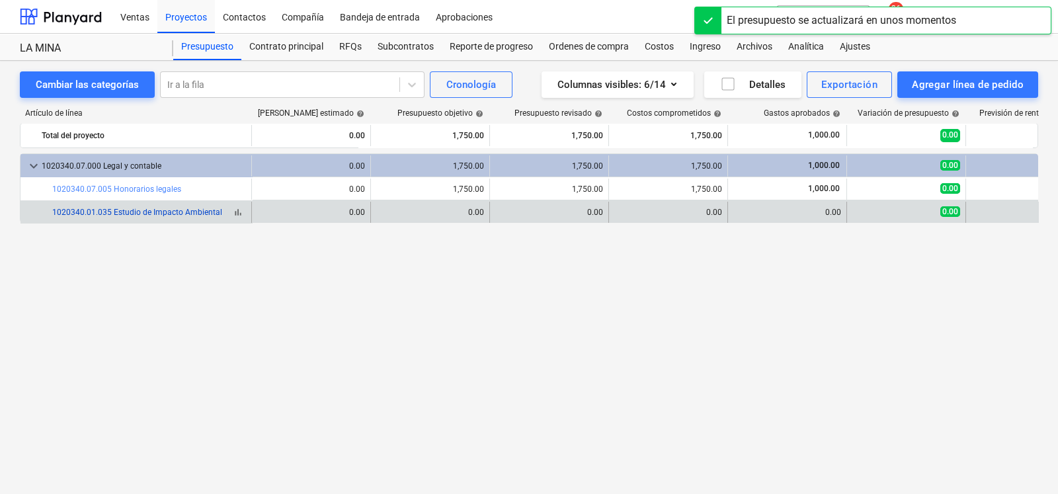
click at [144, 208] on link "1020340.01.035 Estudio de Impacto Ambiental" at bounding box center [137, 212] width 170 height 9
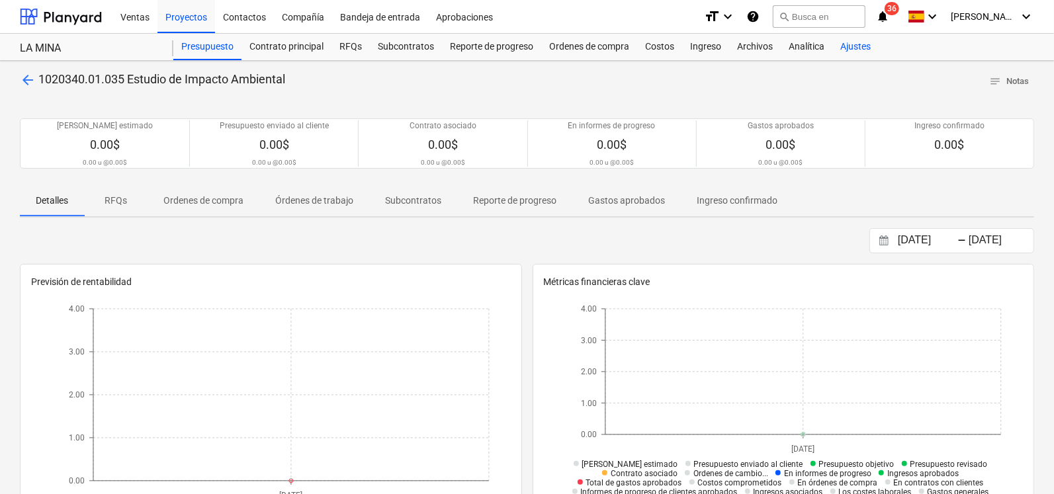
click at [843, 48] on div "Ajustes" at bounding box center [855, 47] width 46 height 26
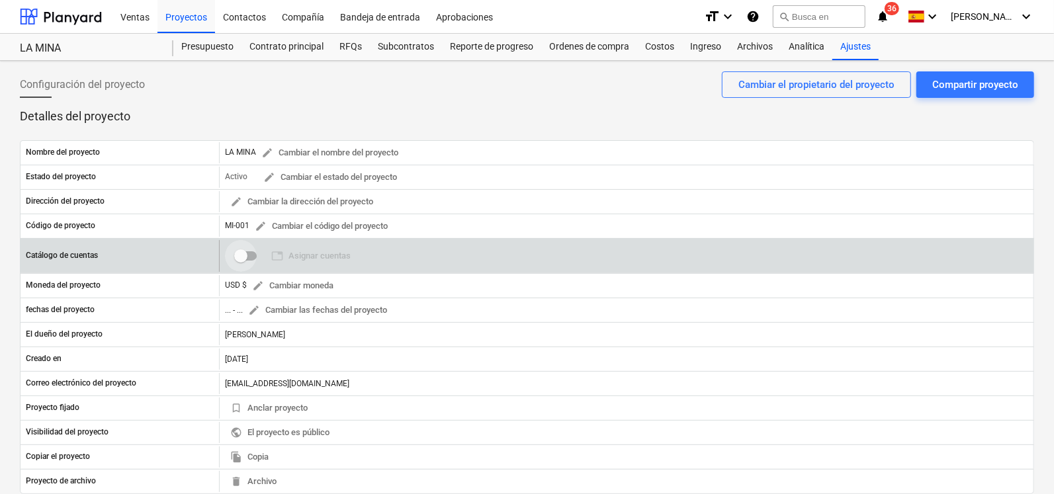
click at [251, 257] on input "checkbox" at bounding box center [241, 256] width 32 height 32
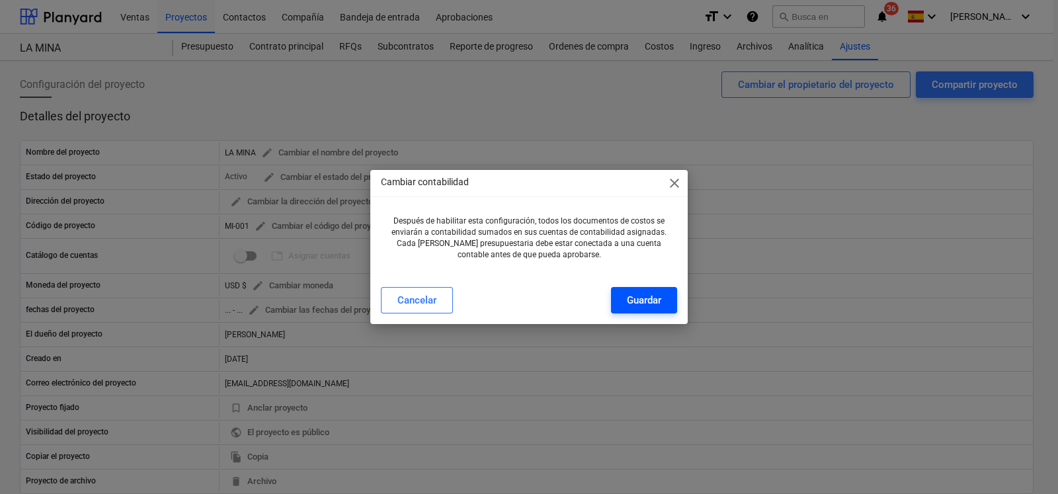
click at [630, 297] on div "Guardar" at bounding box center [644, 300] width 34 height 17
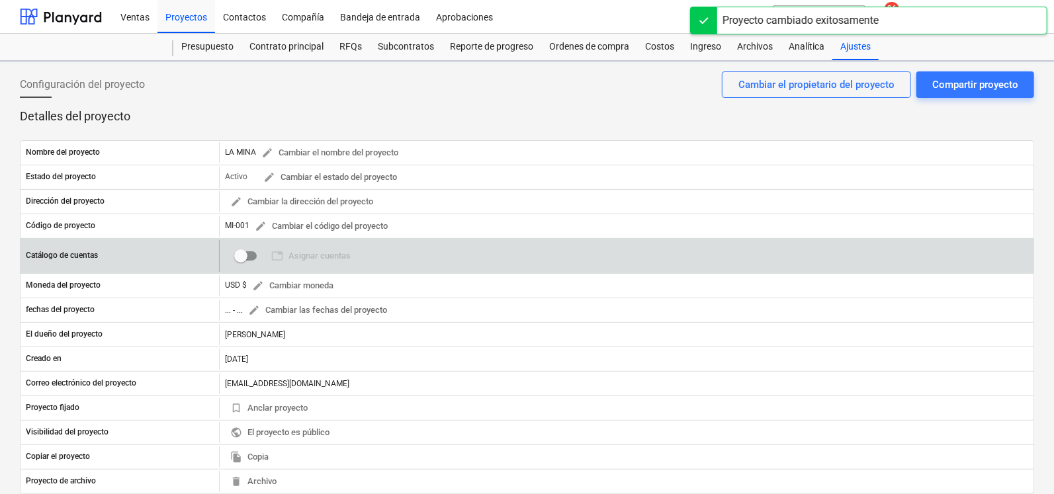
checkbox input "true"
click at [337, 256] on span "table Asignar cuentas" at bounding box center [310, 256] width 79 height 15
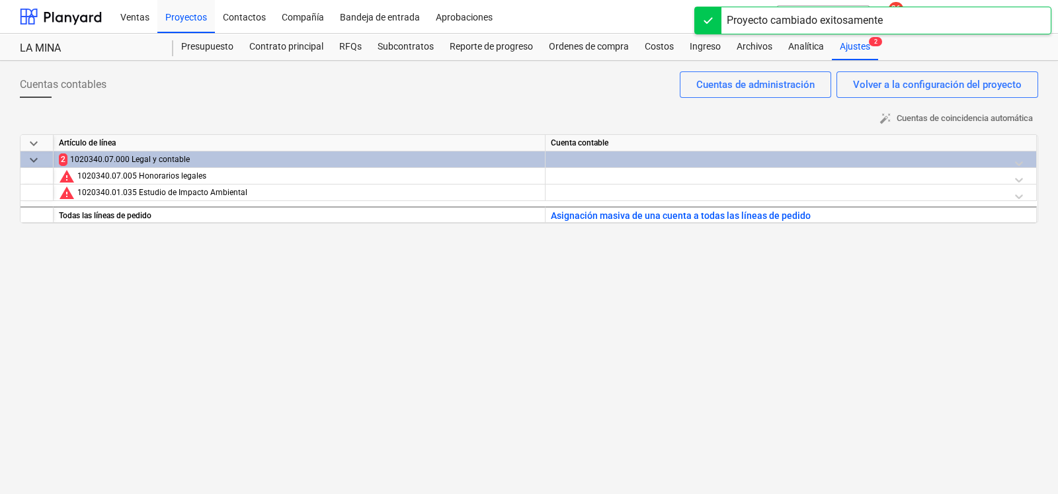
click at [599, 160] on div at bounding box center [791, 162] width 480 height 23
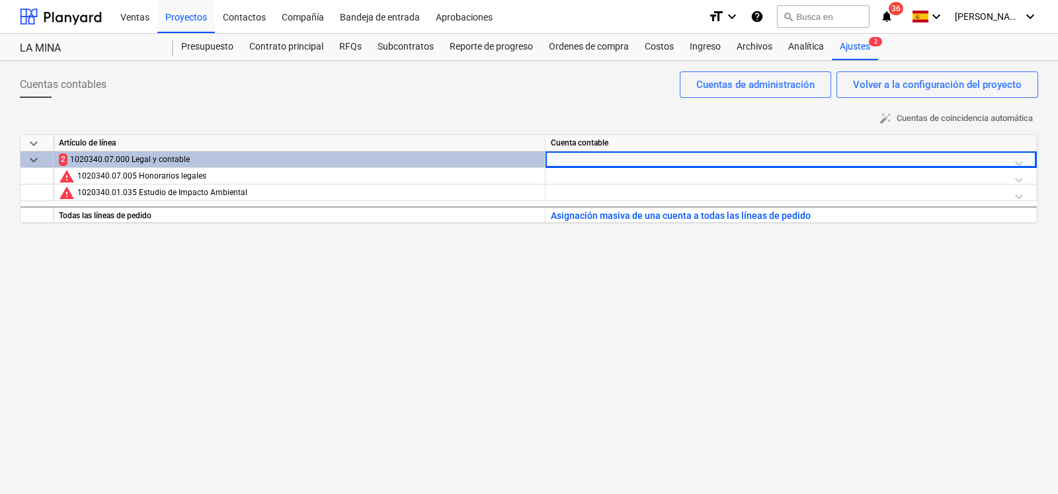
click at [1015, 162] on div at bounding box center [791, 162] width 480 height 23
click at [986, 162] on div at bounding box center [791, 162] width 480 height 23
click at [1024, 161] on div at bounding box center [791, 162] width 480 height 23
click at [1007, 177] on div at bounding box center [791, 179] width 480 height 23
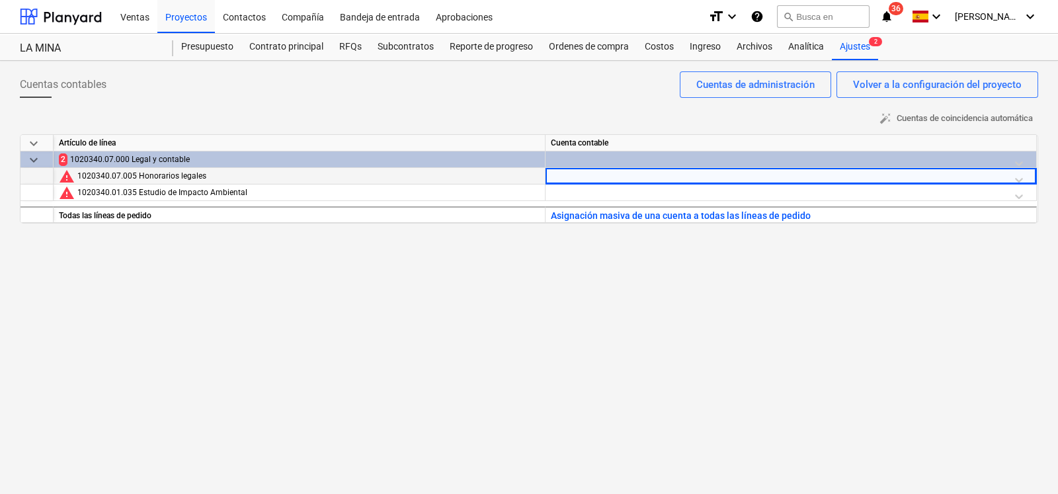
click at [1024, 178] on div at bounding box center [791, 179] width 480 height 23
click at [1020, 177] on div at bounding box center [791, 179] width 480 height 23
drag, startPoint x: 899, startPoint y: 140, endPoint x: 888, endPoint y: 145, distance: 11.5
click at [897, 140] on div "Cuenta contable" at bounding box center [791, 143] width 491 height 17
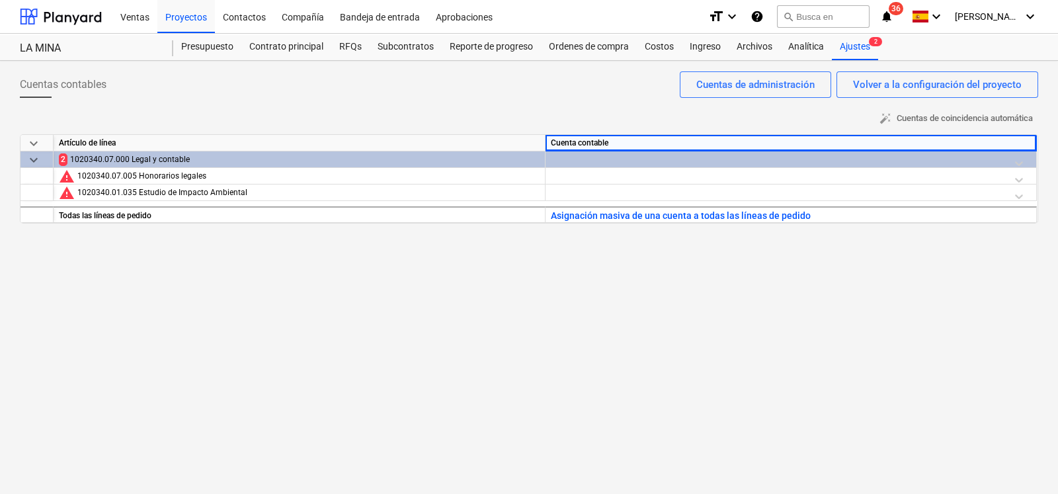
click at [876, 155] on div at bounding box center [791, 162] width 480 height 23
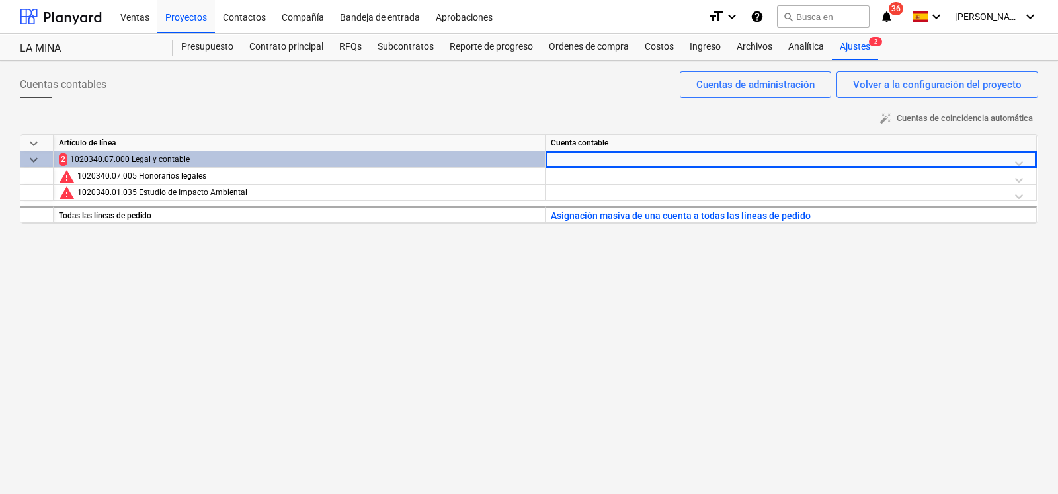
click at [843, 155] on div at bounding box center [791, 162] width 480 height 23
click at [843, 155] on div at bounding box center [779, 163] width 446 height 17
click at [794, 157] on div at bounding box center [779, 163] width 446 height 17
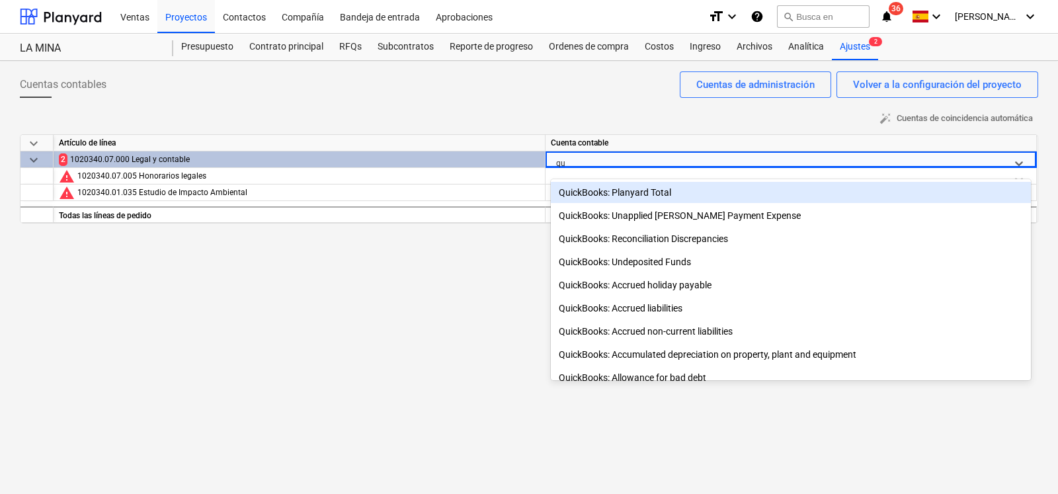
type input "q"
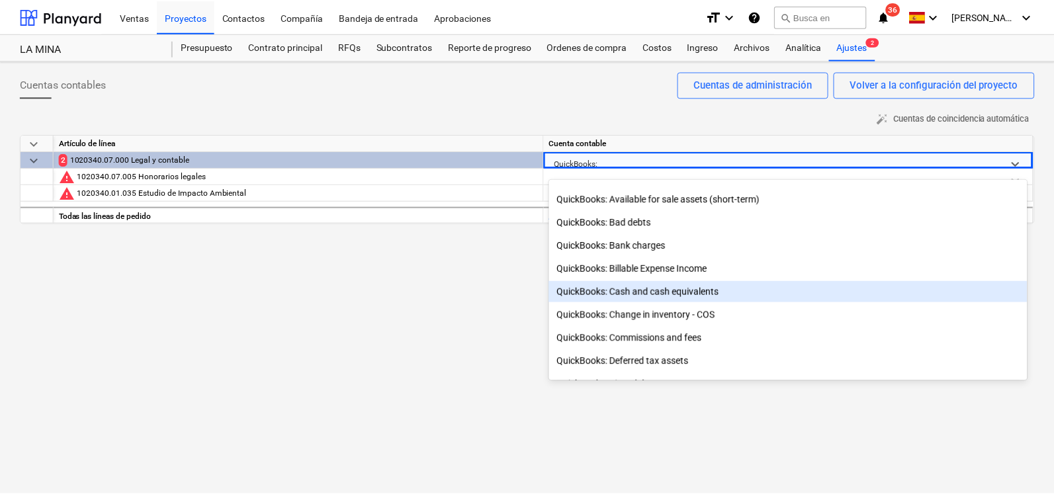
scroll to position [330, 0]
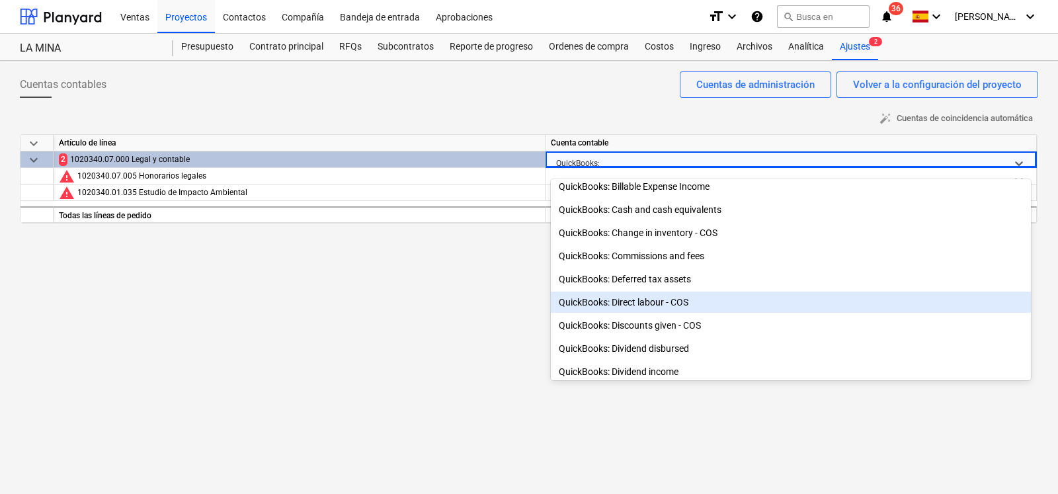
type input "QuickBooks:"
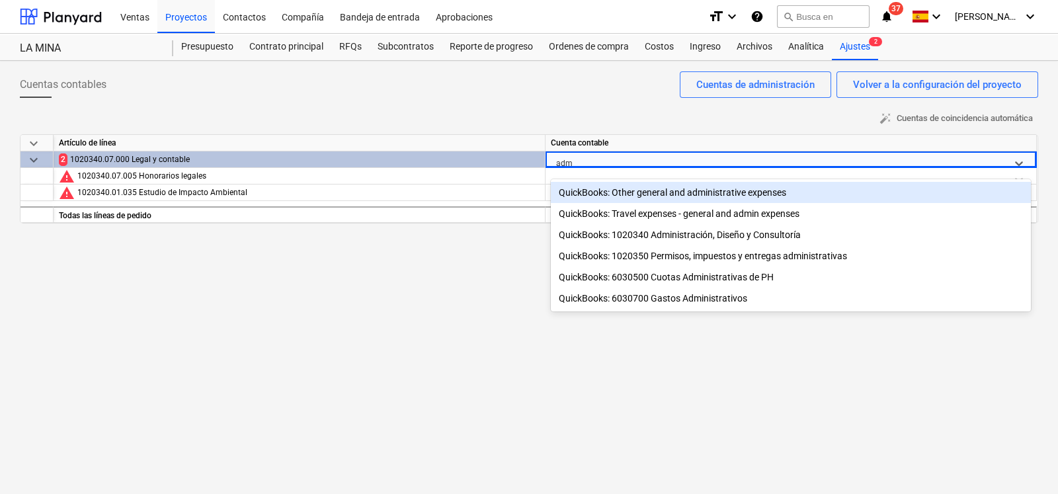
type input "admi"
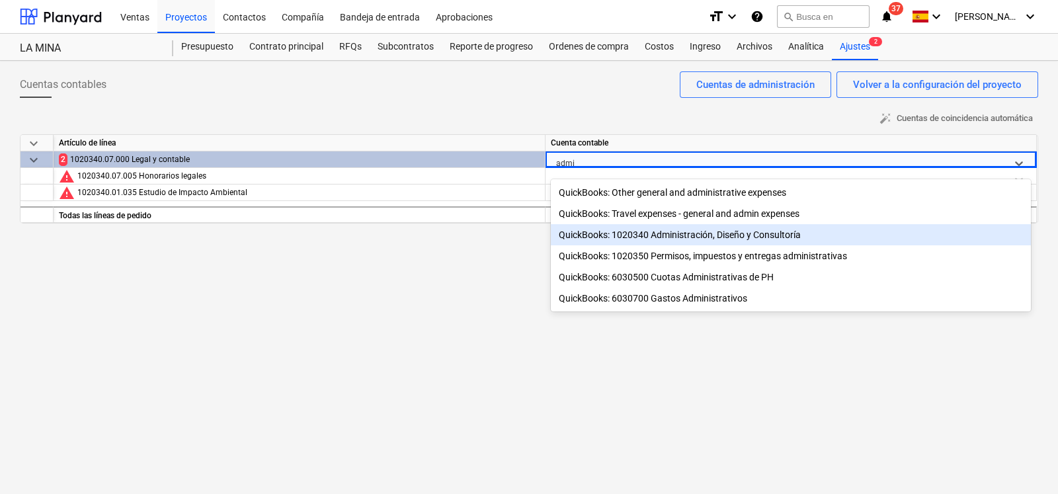
click at [670, 243] on div "QuickBooks: 1020340 Administración, Diseño y Consultoría" at bounding box center [791, 234] width 480 height 21
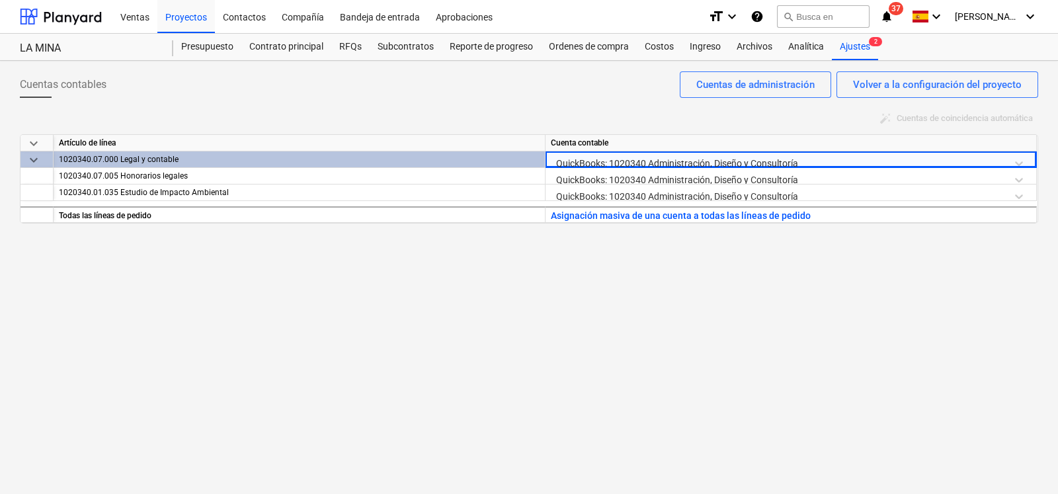
click at [536, 100] on div "Cuentas contables Volver a la configuración del proyecto Cuentas de administrac…" at bounding box center [529, 89] width 1018 height 37
click at [556, 256] on div "Cuentas contables Volver a la configuración del proyecto Cuentas de administrac…" at bounding box center [529, 277] width 1058 height 433
click at [860, 80] on div "Volver a la configuración del proyecto" at bounding box center [937, 84] width 169 height 17
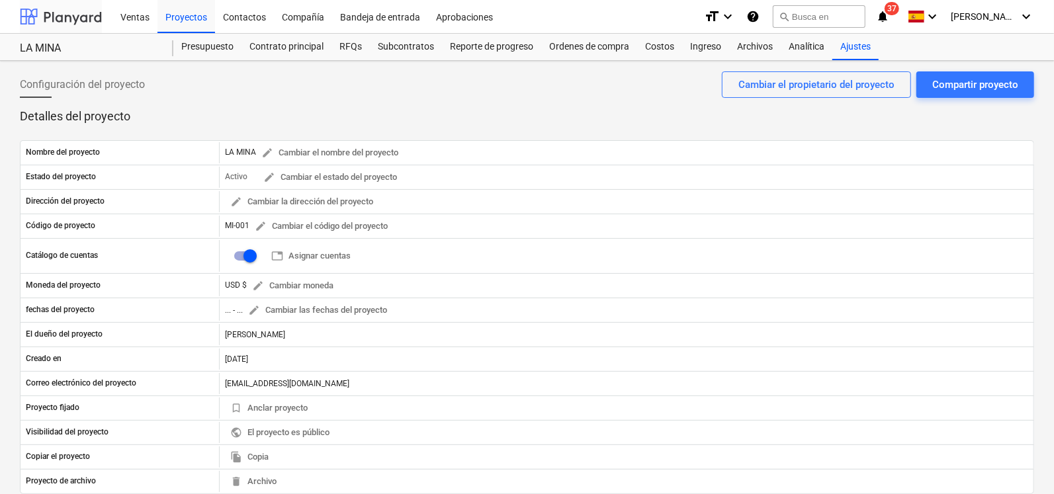
click at [59, 13] on div at bounding box center [61, 16] width 82 height 33
